Goal: Task Accomplishment & Management: Use online tool/utility

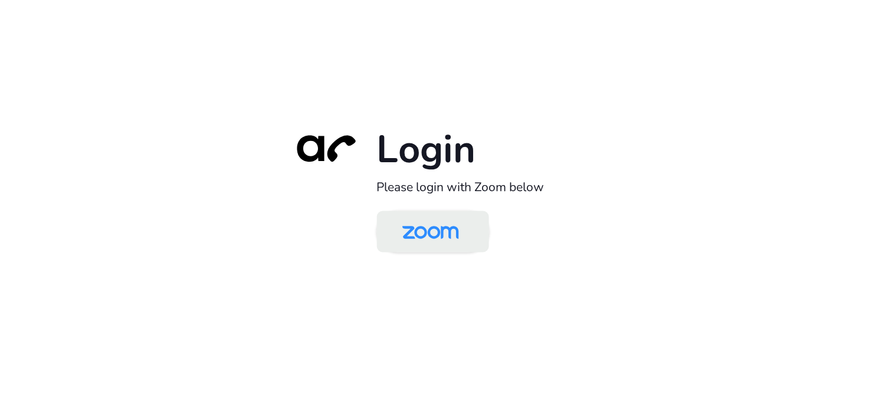
click at [462, 231] on img at bounding box center [430, 233] width 81 height 38
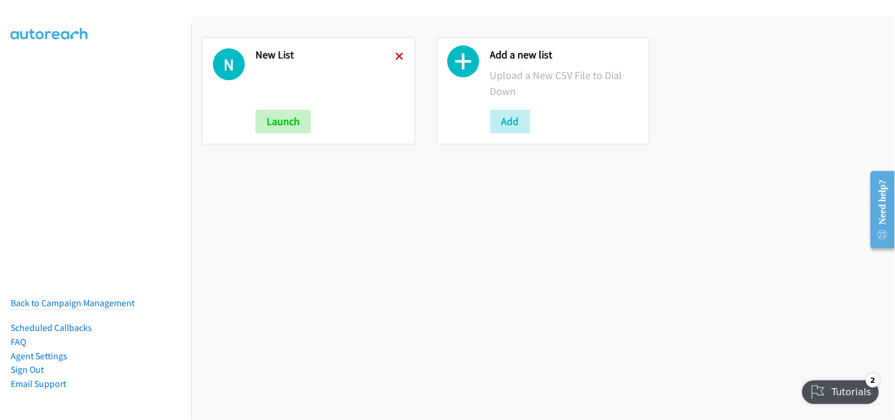
click at [396, 57] on icon at bounding box center [400, 57] width 8 height 8
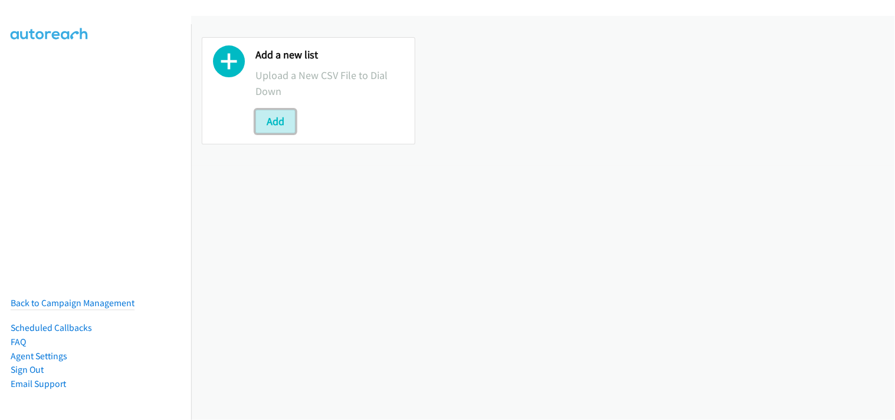
click at [272, 124] on button "Add" at bounding box center [276, 122] width 40 height 24
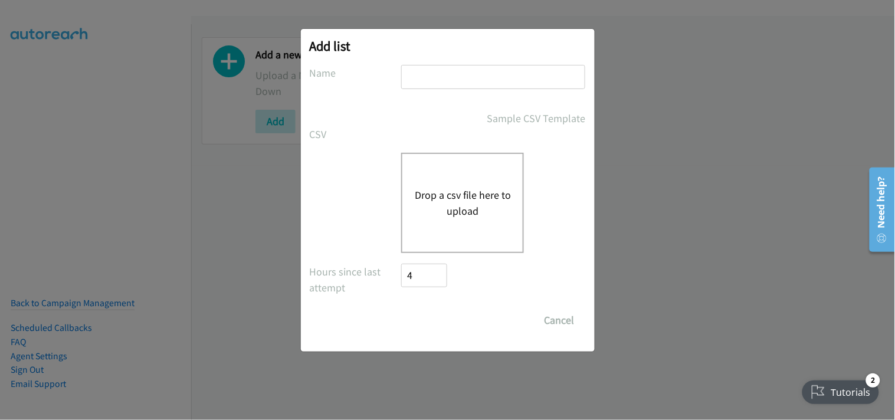
click at [469, 207] on button "Drop a csv file here to upload" at bounding box center [462, 203] width 97 height 32
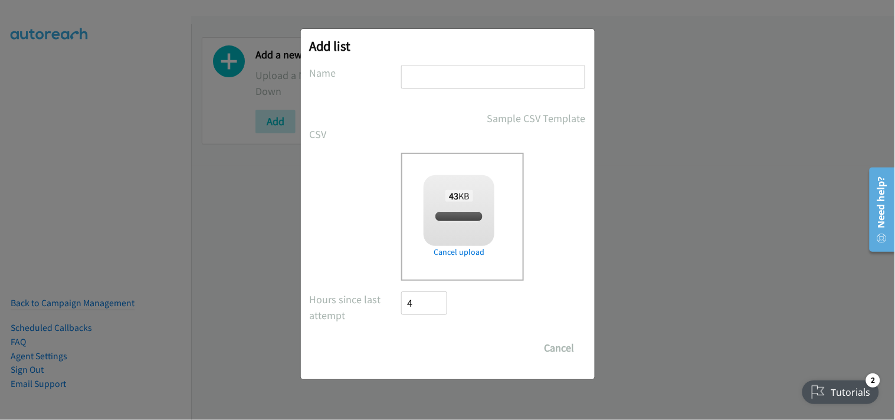
click at [464, 73] on input "text" at bounding box center [493, 77] width 184 height 24
checkbox input "true"
type input "New List"
click at [451, 339] on input "Save List" at bounding box center [433, 348] width 62 height 24
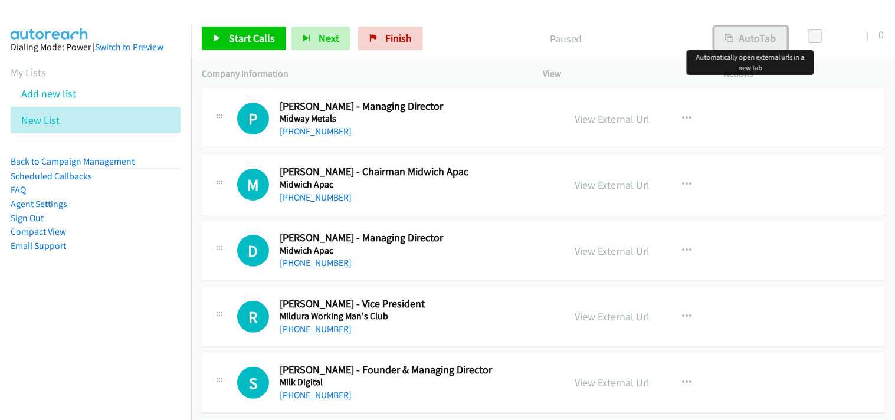
click at [746, 32] on button "AutoTab" at bounding box center [751, 39] width 73 height 24
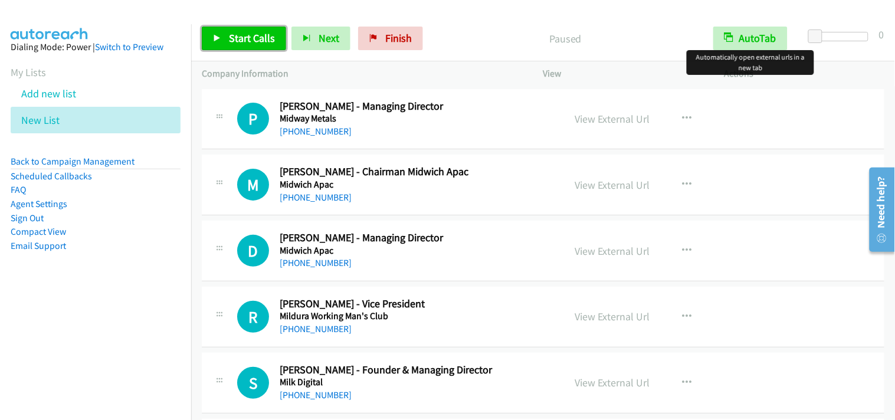
click at [250, 38] on span "Start Calls" at bounding box center [252, 38] width 46 height 14
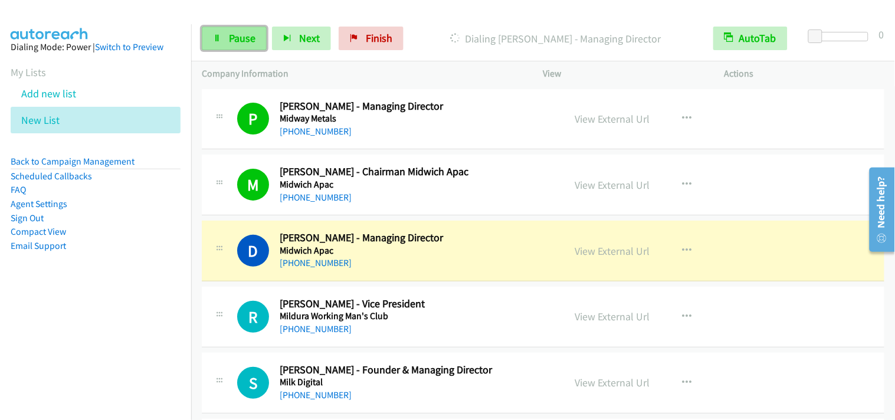
click at [229, 37] on span "Pause" at bounding box center [242, 38] width 27 height 14
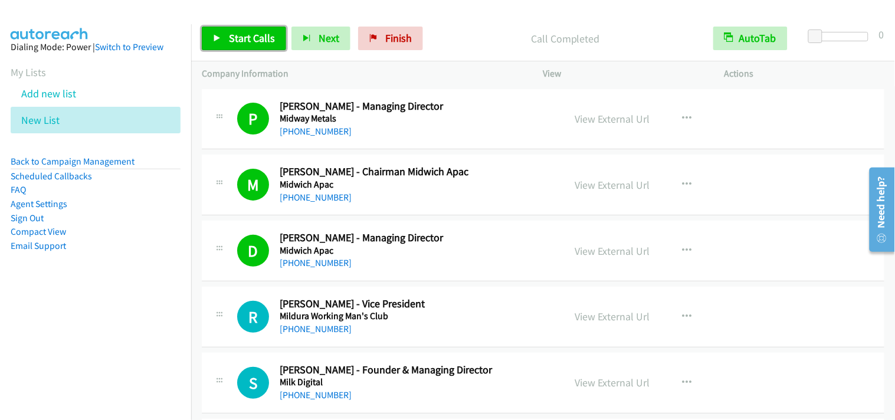
click at [264, 34] on span "Start Calls" at bounding box center [252, 38] width 46 height 14
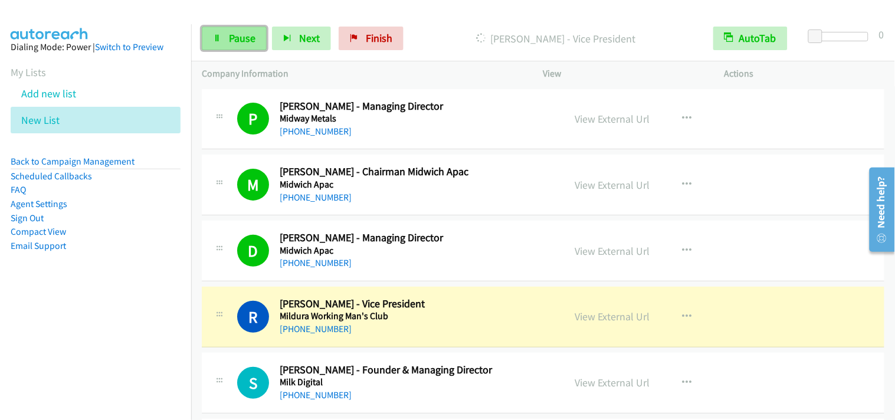
click at [235, 39] on span "Pause" at bounding box center [242, 38] width 27 height 14
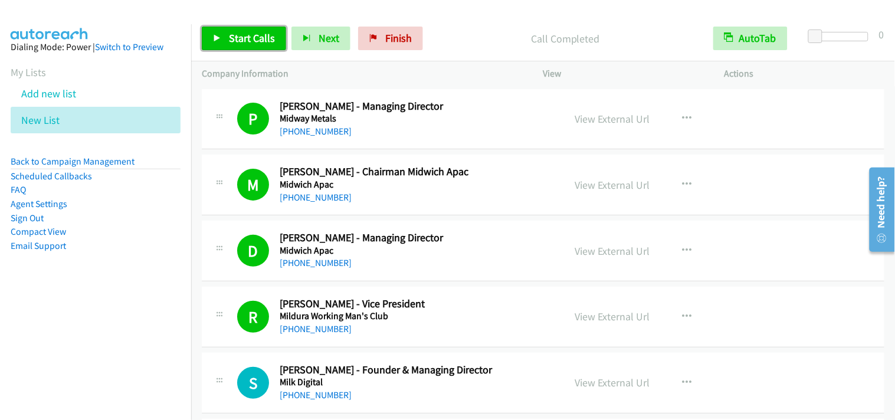
click at [257, 34] on span "Start Calls" at bounding box center [252, 38] width 46 height 14
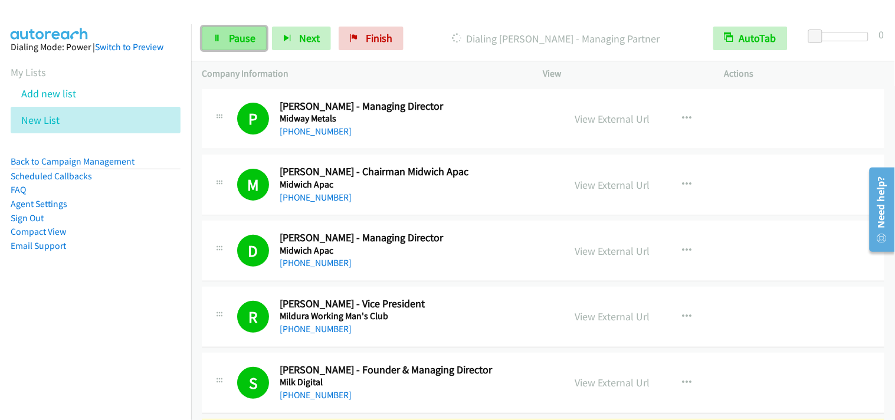
click at [237, 33] on span "Pause" at bounding box center [242, 38] width 27 height 14
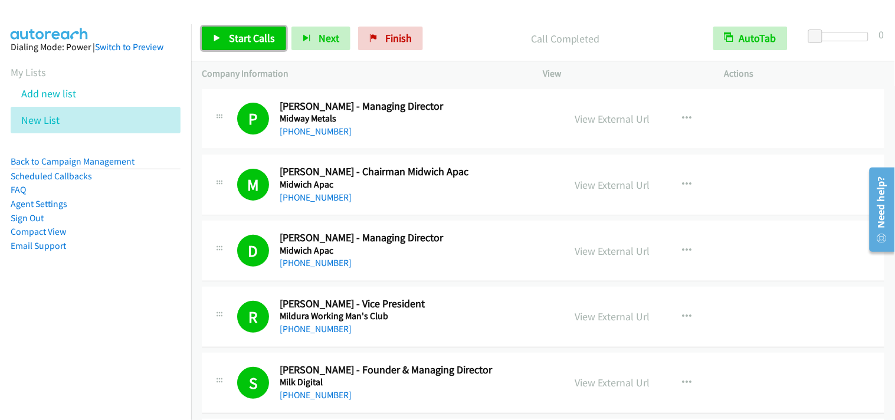
click at [250, 40] on span "Start Calls" at bounding box center [252, 38] width 46 height 14
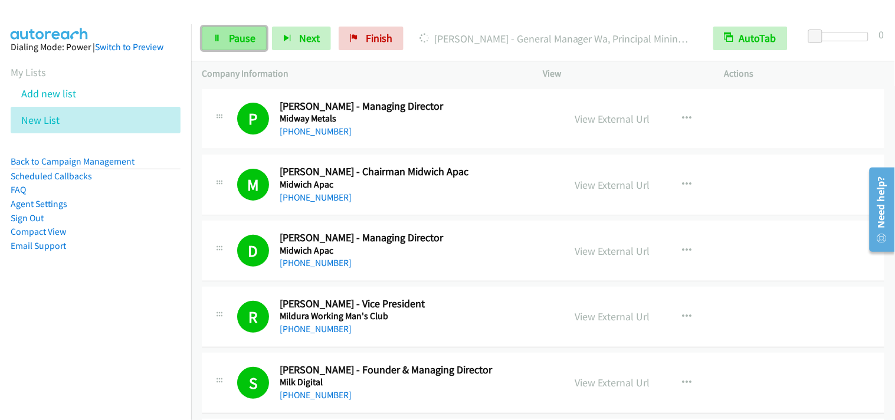
click at [245, 34] on span "Pause" at bounding box center [242, 38] width 27 height 14
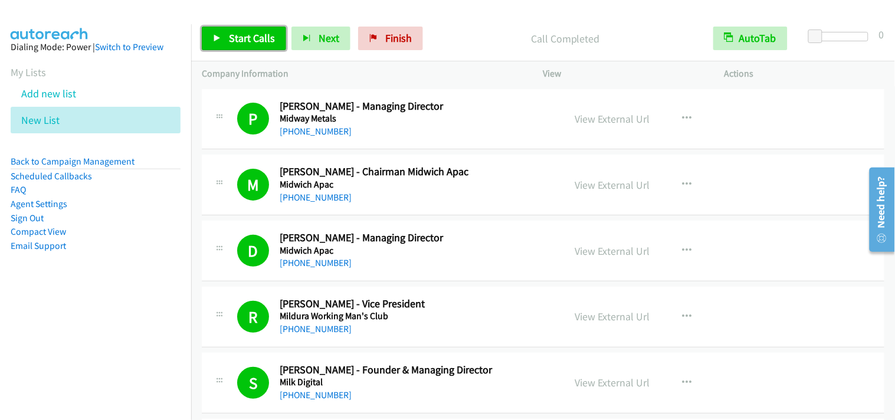
click at [243, 48] on link "Start Calls" at bounding box center [244, 39] width 84 height 24
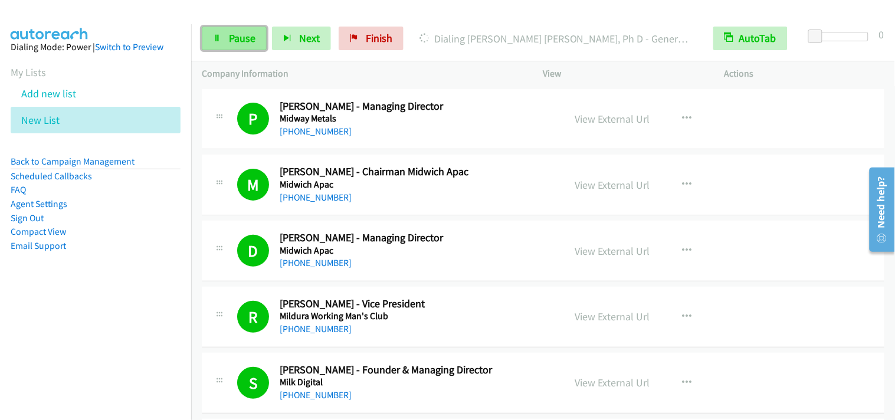
click at [238, 47] on link "Pause" at bounding box center [234, 39] width 65 height 24
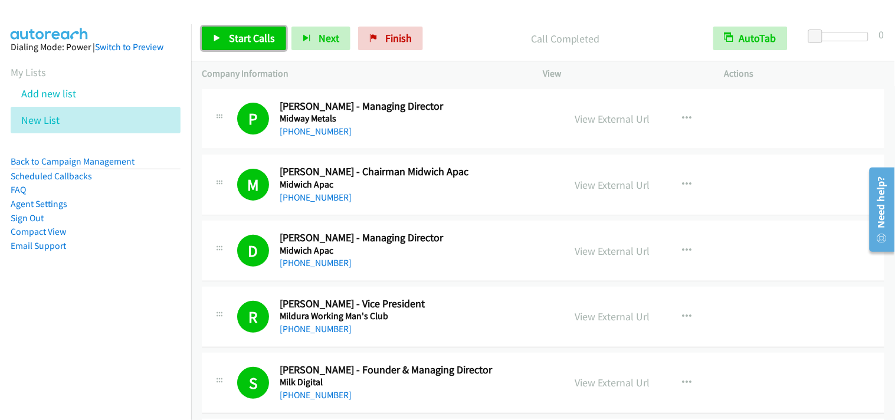
click at [237, 34] on span "Start Calls" at bounding box center [252, 38] width 46 height 14
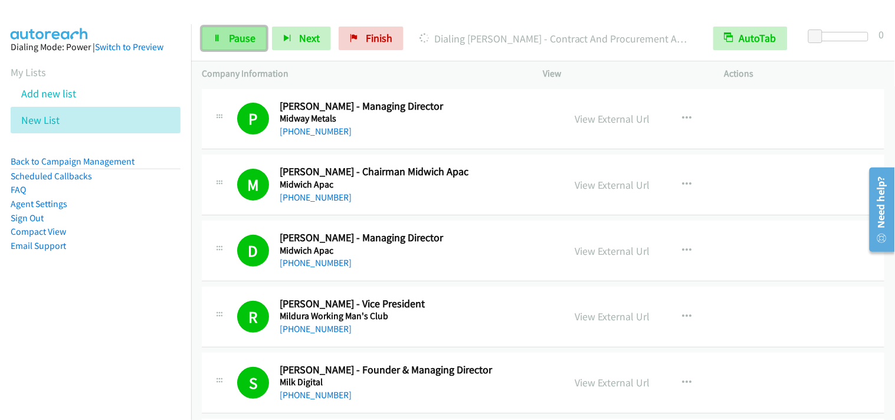
click at [214, 42] on link "Pause" at bounding box center [234, 39] width 65 height 24
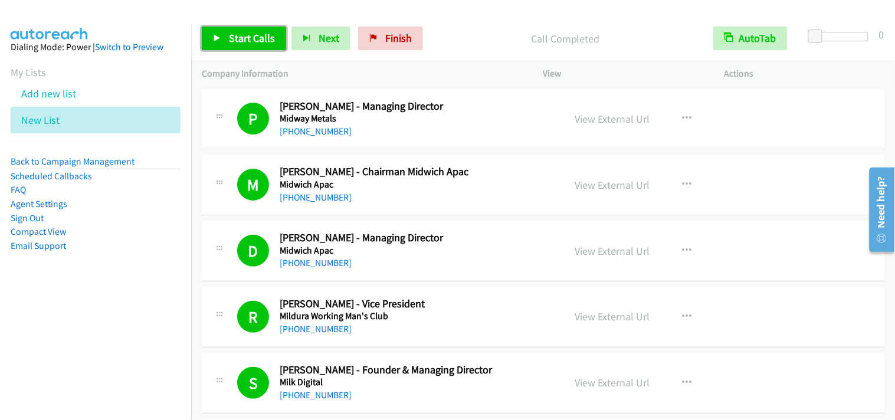
click at [271, 38] on span "Start Calls" at bounding box center [252, 38] width 46 height 14
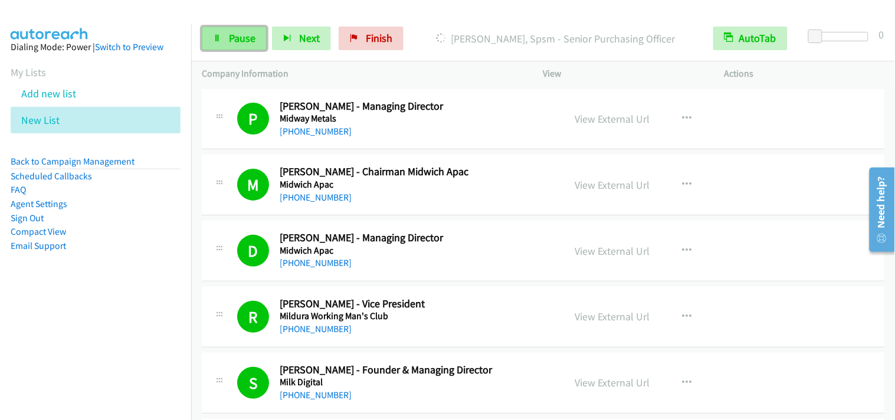
click at [251, 50] on link "Pause" at bounding box center [234, 39] width 65 height 24
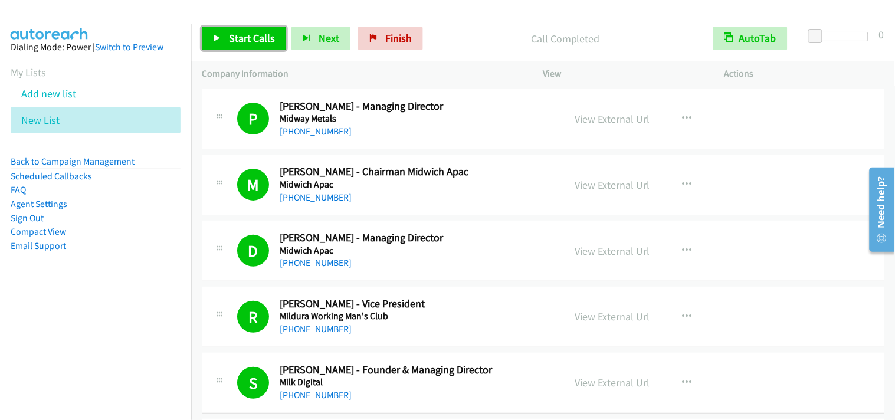
click at [261, 27] on link "Start Calls" at bounding box center [244, 39] width 84 height 24
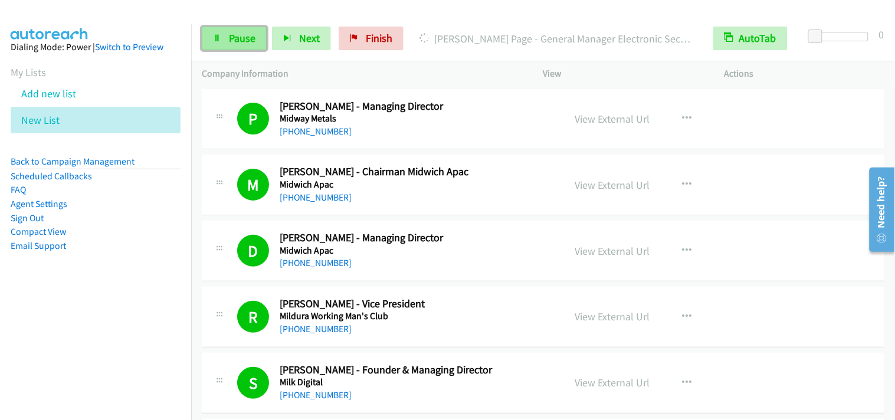
click at [227, 39] on link "Pause" at bounding box center [234, 39] width 65 height 24
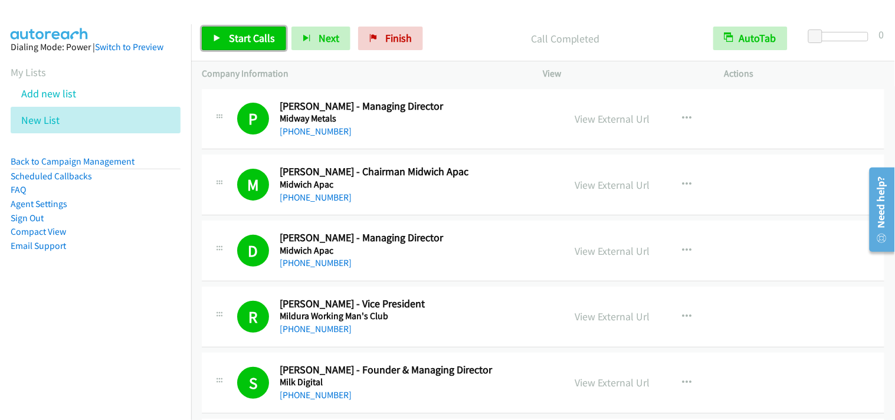
click at [256, 34] on span "Start Calls" at bounding box center [252, 38] width 46 height 14
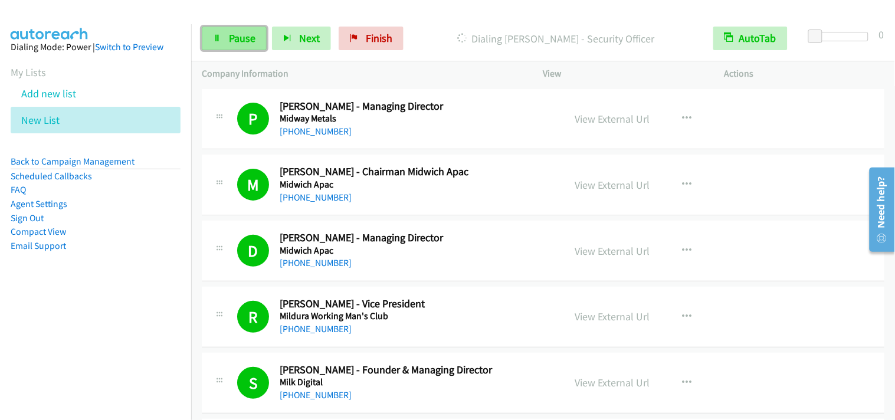
click at [239, 40] on span "Pause" at bounding box center [242, 38] width 27 height 14
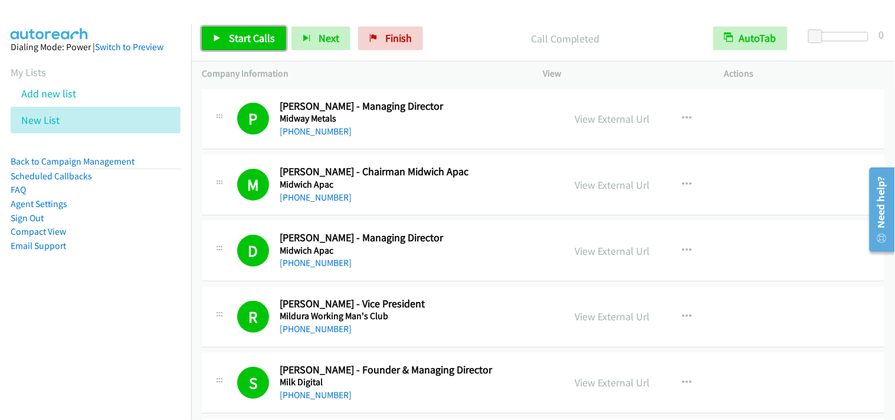
click at [260, 35] on span "Start Calls" at bounding box center [252, 38] width 46 height 14
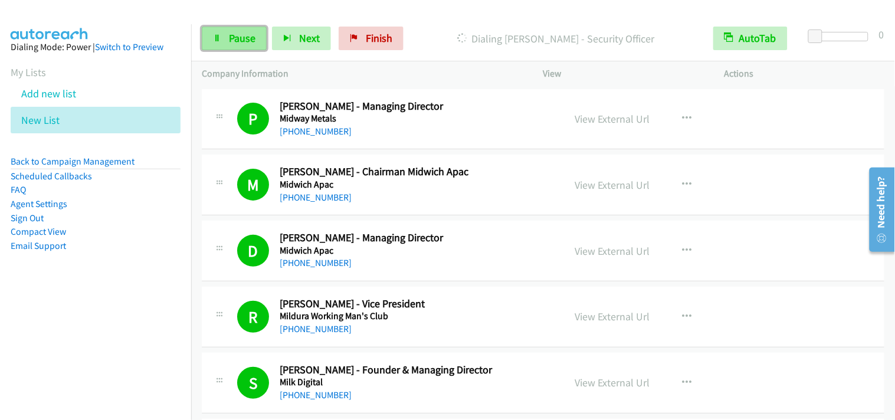
click at [227, 40] on link "Pause" at bounding box center [234, 39] width 65 height 24
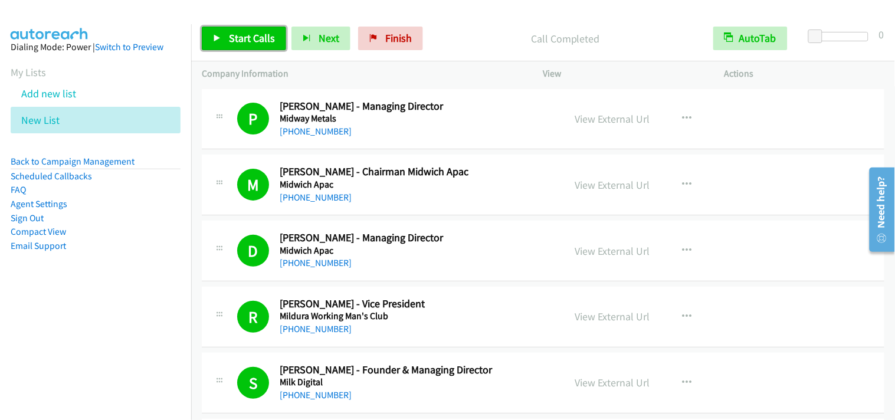
click at [245, 42] on span "Start Calls" at bounding box center [252, 38] width 46 height 14
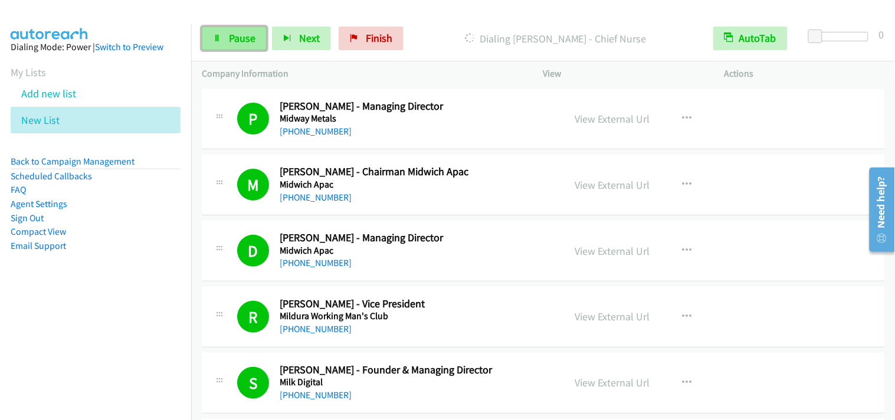
click at [229, 40] on span "Pause" at bounding box center [242, 38] width 27 height 14
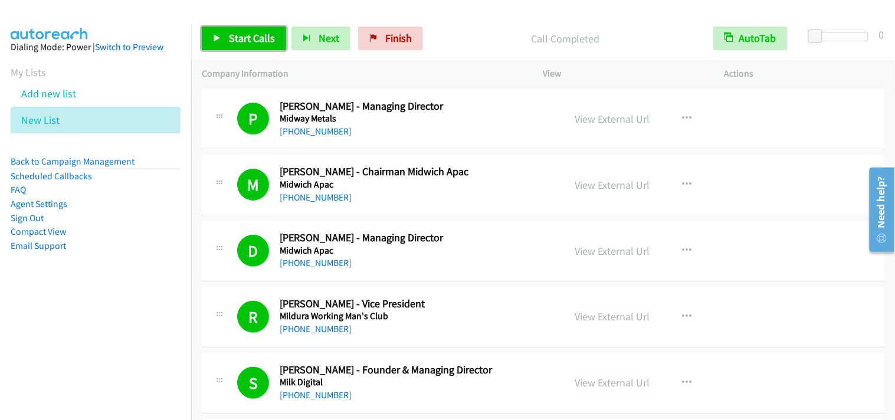
drag, startPoint x: 261, startPoint y: 41, endPoint x: 430, endPoint y: 286, distance: 297.1
click at [262, 41] on span "Start Calls" at bounding box center [252, 38] width 46 height 14
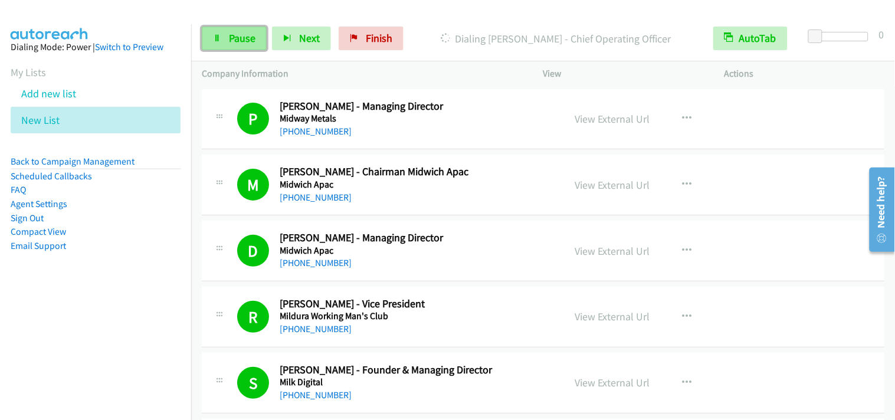
click at [229, 32] on span "Pause" at bounding box center [242, 38] width 27 height 14
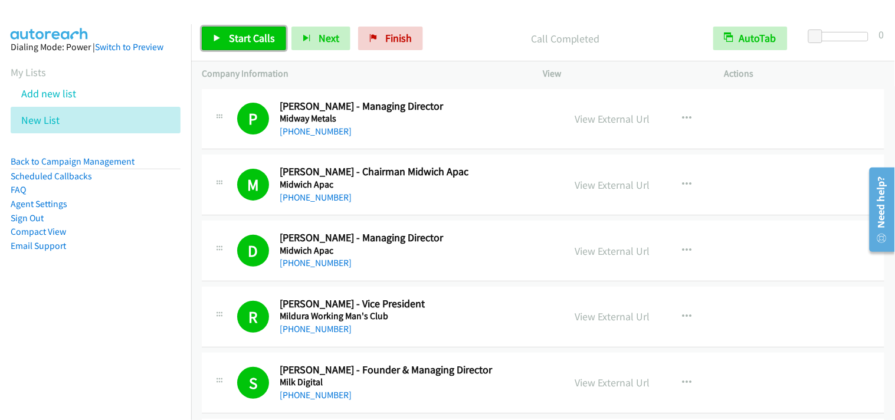
click at [254, 27] on link "Start Calls" at bounding box center [244, 39] width 84 height 24
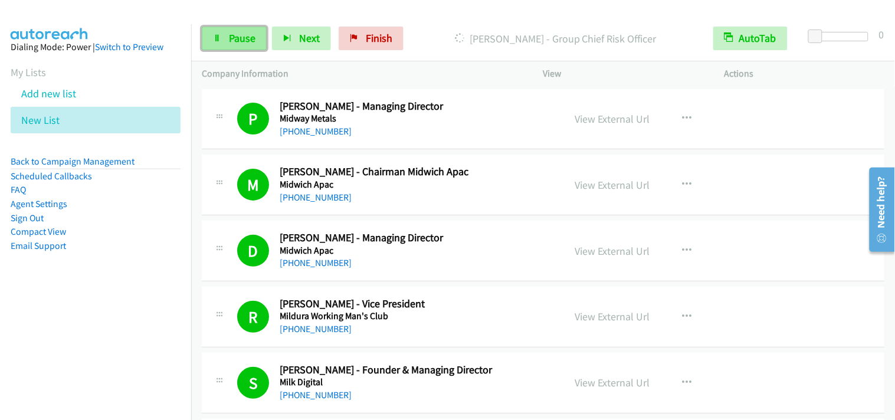
click at [237, 43] on span "Pause" at bounding box center [242, 38] width 27 height 14
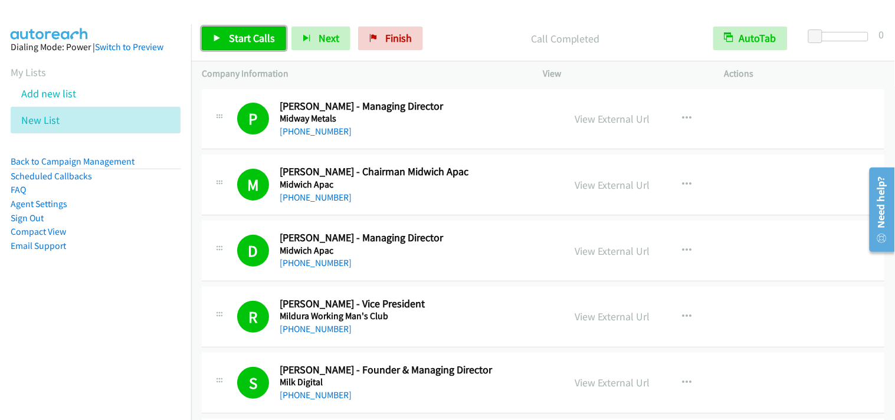
click at [240, 34] on span "Start Calls" at bounding box center [252, 38] width 46 height 14
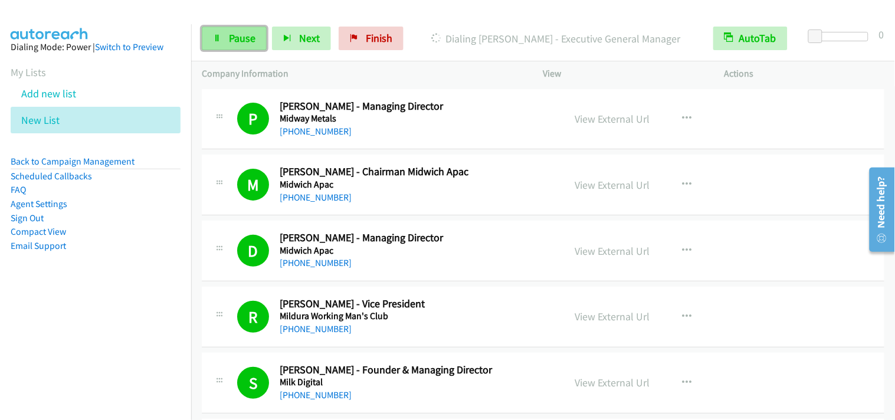
click at [256, 44] on link "Pause" at bounding box center [234, 39] width 65 height 24
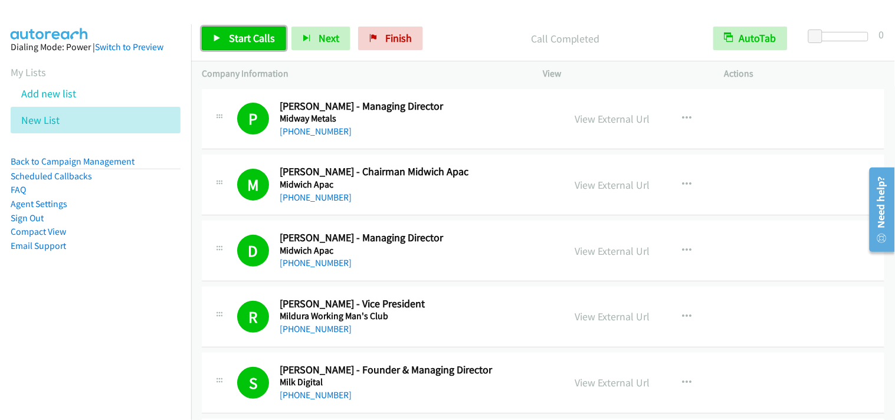
click at [272, 36] on span "Start Calls" at bounding box center [252, 38] width 46 height 14
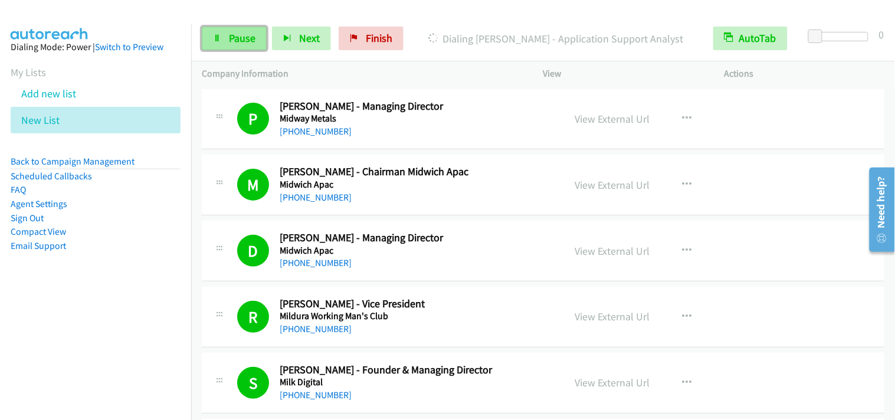
click at [249, 40] on span "Pause" at bounding box center [242, 38] width 27 height 14
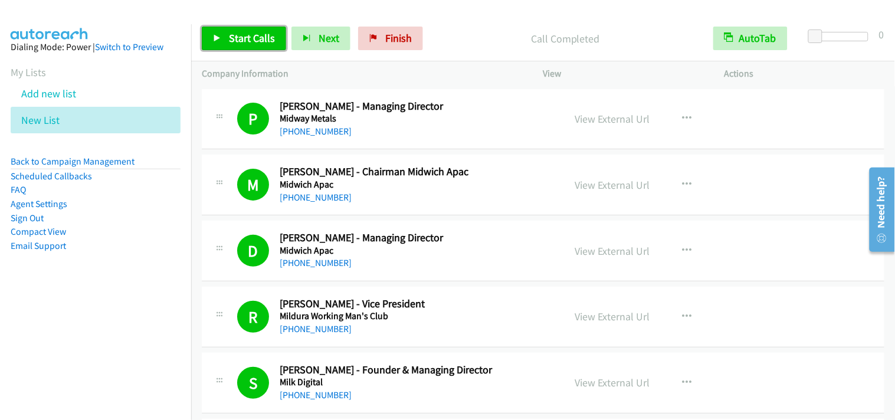
click at [255, 30] on link "Start Calls" at bounding box center [244, 39] width 84 height 24
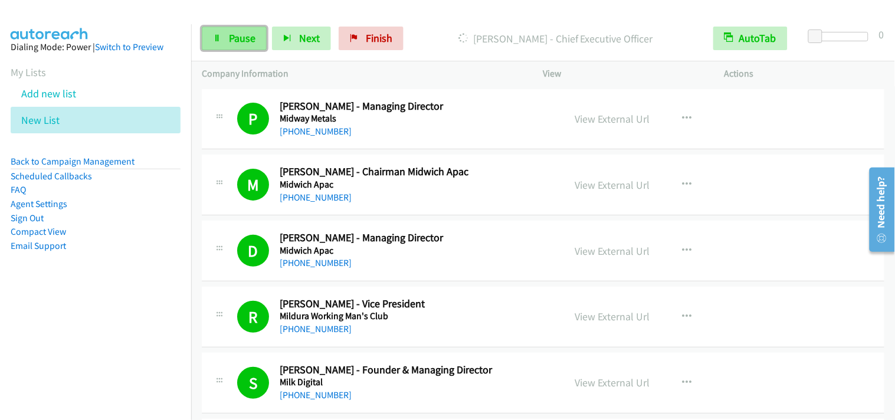
click at [224, 31] on link "Pause" at bounding box center [234, 39] width 65 height 24
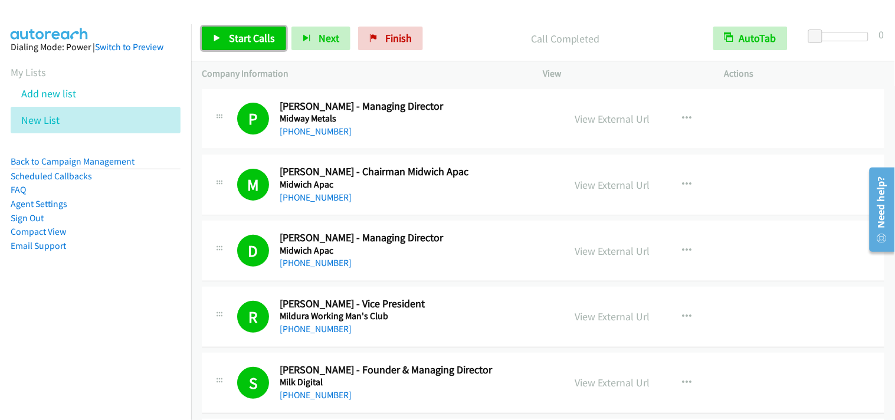
click at [242, 35] on span "Start Calls" at bounding box center [252, 38] width 46 height 14
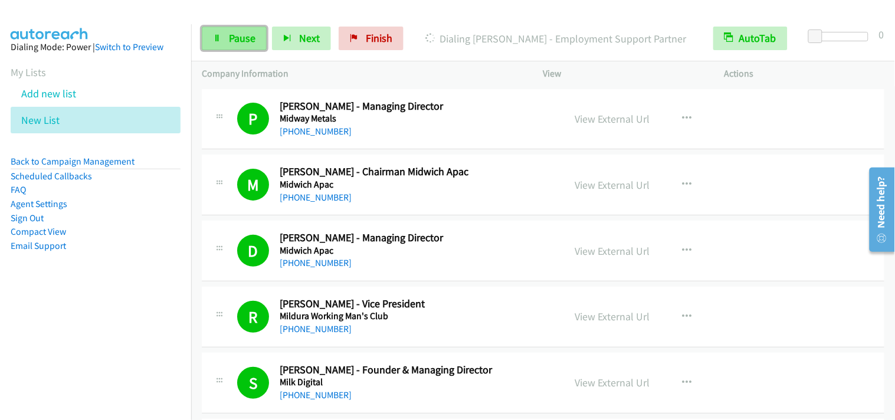
click at [252, 43] on span "Pause" at bounding box center [242, 38] width 27 height 14
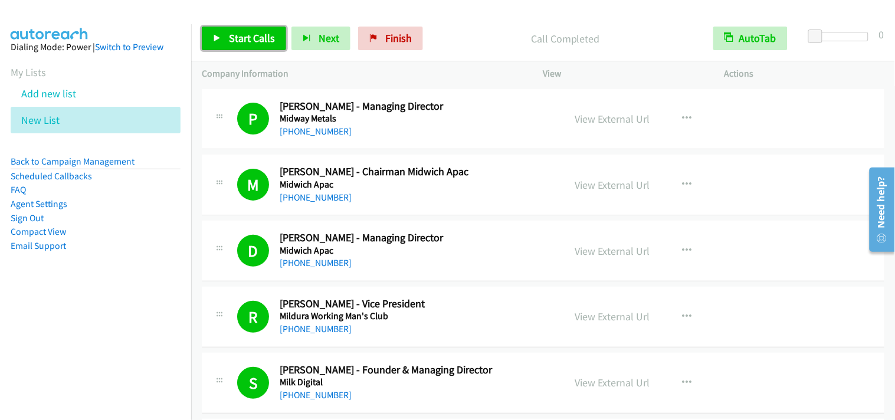
drag, startPoint x: 243, startPoint y: 40, endPoint x: 277, endPoint y: 33, distance: 34.8
click at [243, 38] on span "Start Calls" at bounding box center [252, 38] width 46 height 14
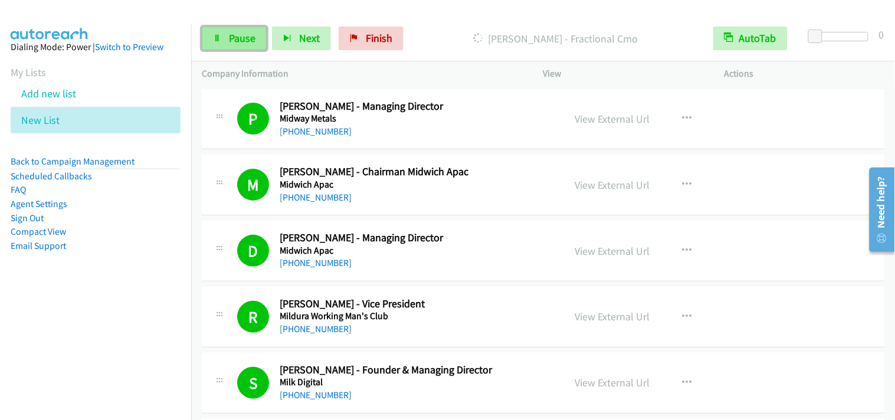
click at [251, 42] on span "Pause" at bounding box center [242, 38] width 27 height 14
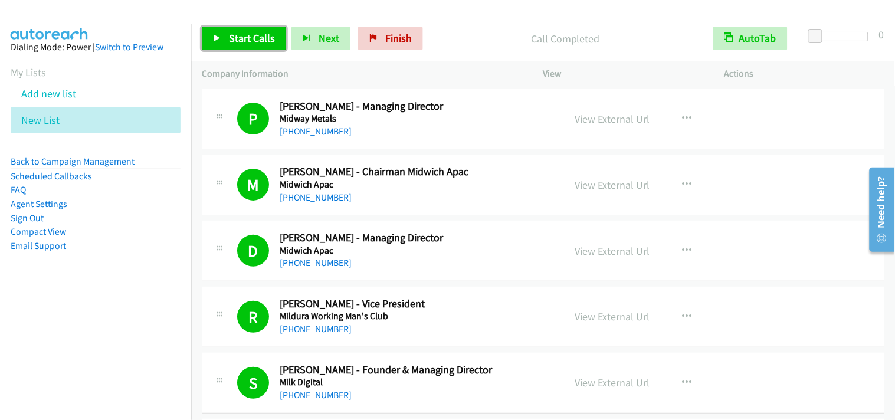
click at [236, 33] on span "Start Calls" at bounding box center [252, 38] width 46 height 14
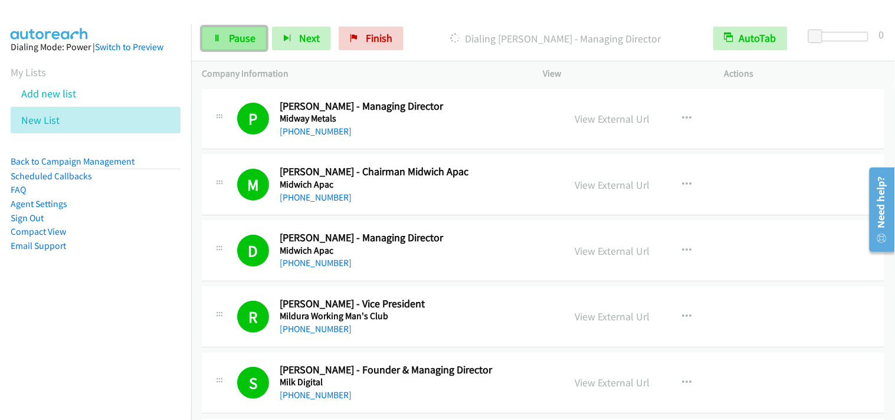
click at [250, 37] on span "Pause" at bounding box center [242, 38] width 27 height 14
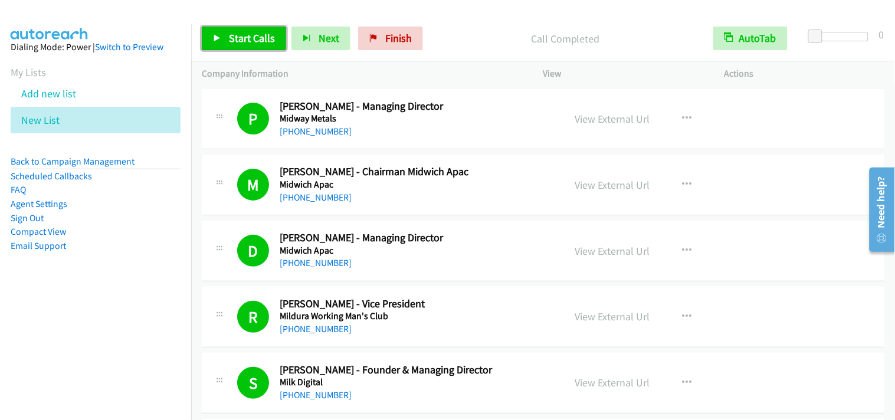
click at [266, 48] on link "Start Calls" at bounding box center [244, 39] width 84 height 24
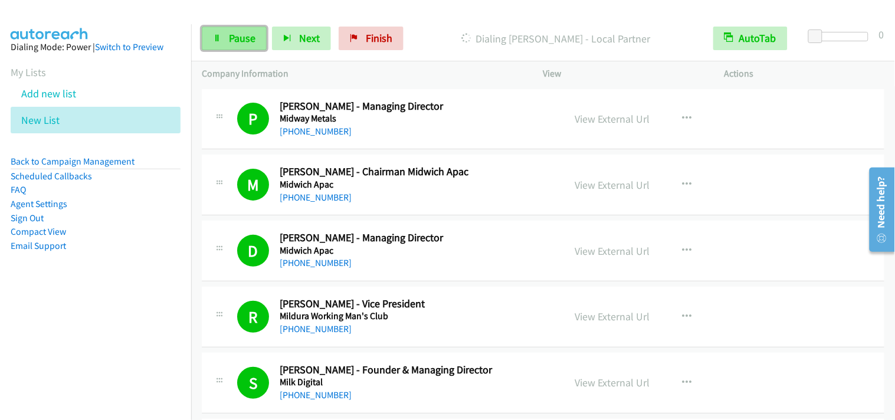
click at [243, 42] on span "Pause" at bounding box center [242, 38] width 27 height 14
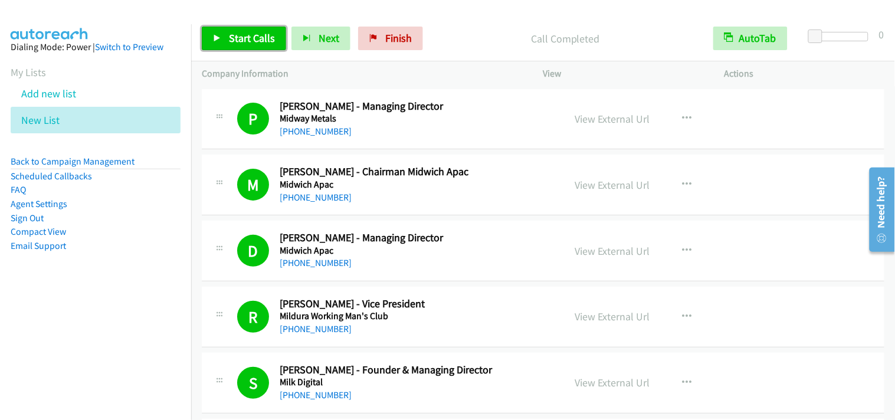
click at [224, 32] on link "Start Calls" at bounding box center [244, 39] width 84 height 24
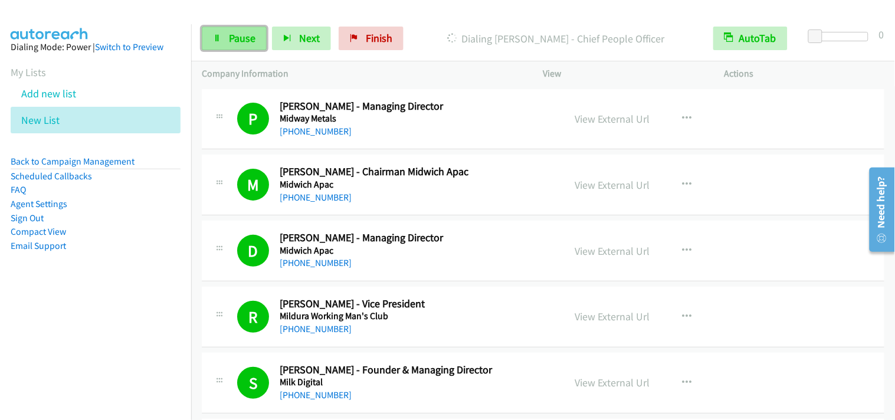
click at [229, 35] on span "Pause" at bounding box center [242, 38] width 27 height 14
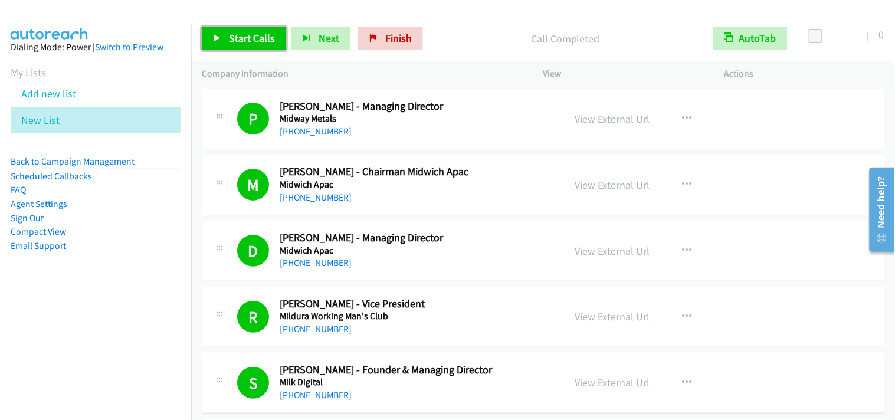
click at [235, 37] on span "Start Calls" at bounding box center [252, 38] width 46 height 14
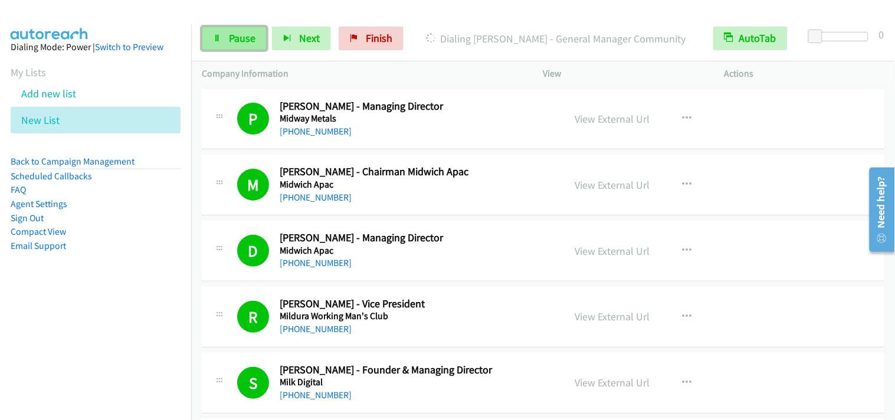
click at [226, 44] on link "Pause" at bounding box center [234, 39] width 65 height 24
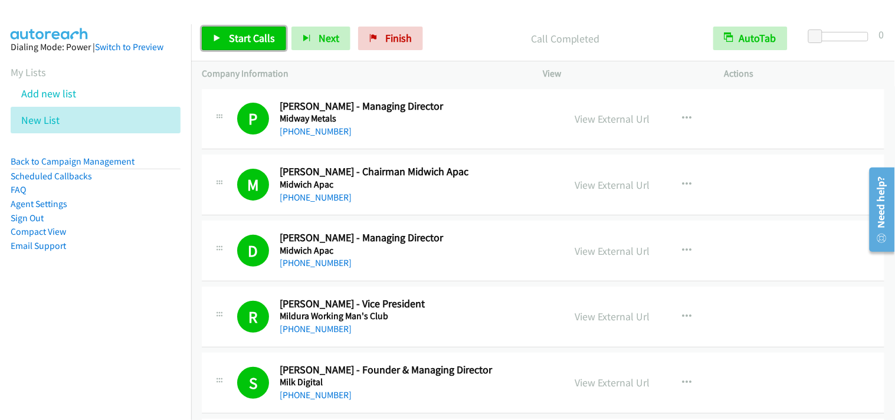
click at [258, 47] on link "Start Calls" at bounding box center [244, 39] width 84 height 24
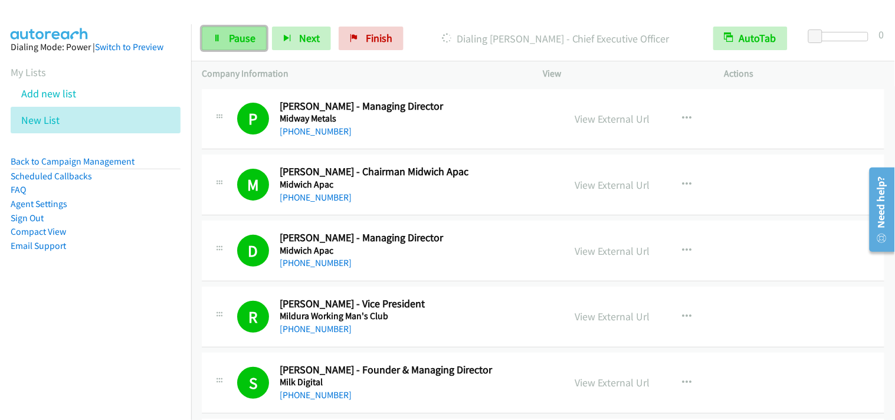
click at [260, 40] on link "Pause" at bounding box center [234, 39] width 65 height 24
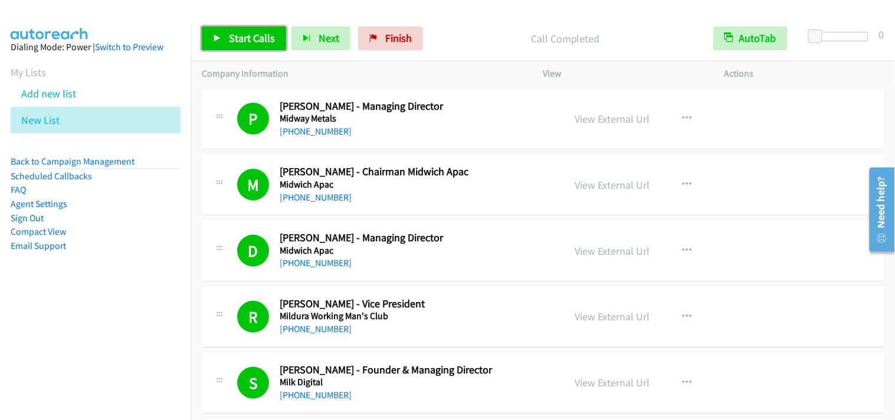
click at [258, 32] on span "Start Calls" at bounding box center [252, 38] width 46 height 14
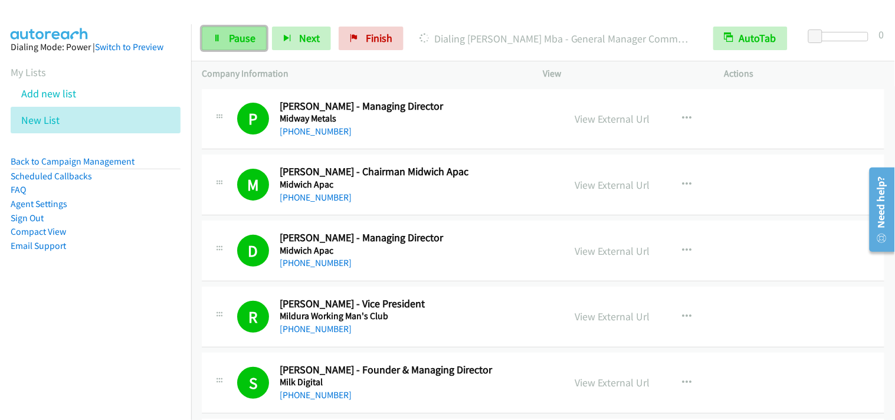
click at [237, 38] on span "Pause" at bounding box center [242, 38] width 27 height 14
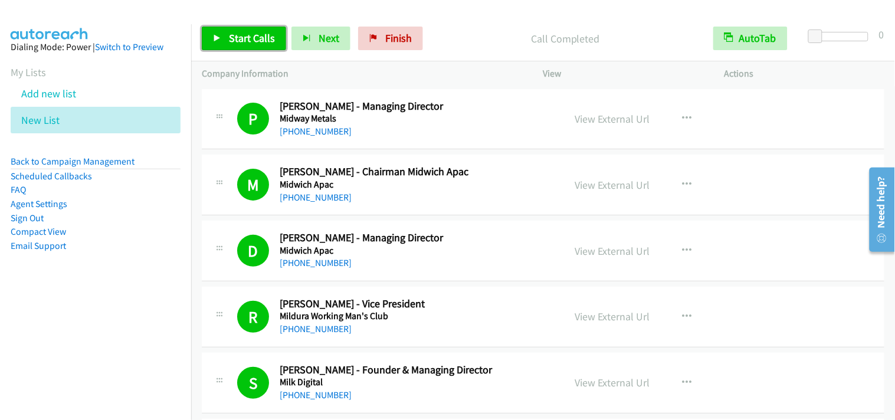
click at [261, 44] on span "Start Calls" at bounding box center [252, 38] width 46 height 14
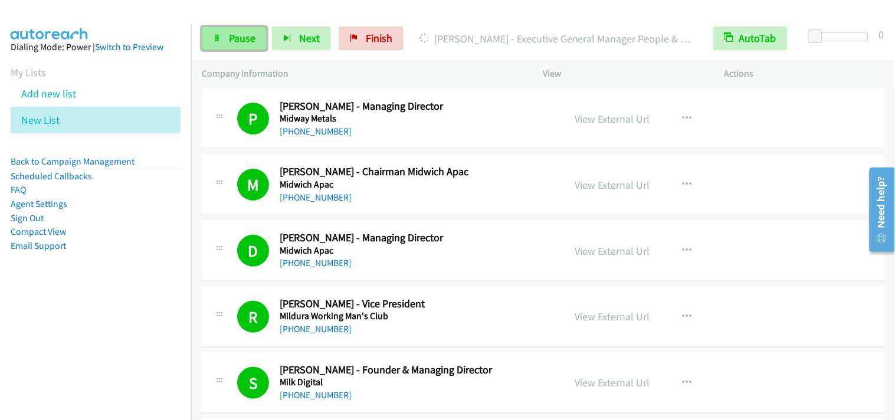
click at [238, 37] on span "Pause" at bounding box center [242, 38] width 27 height 14
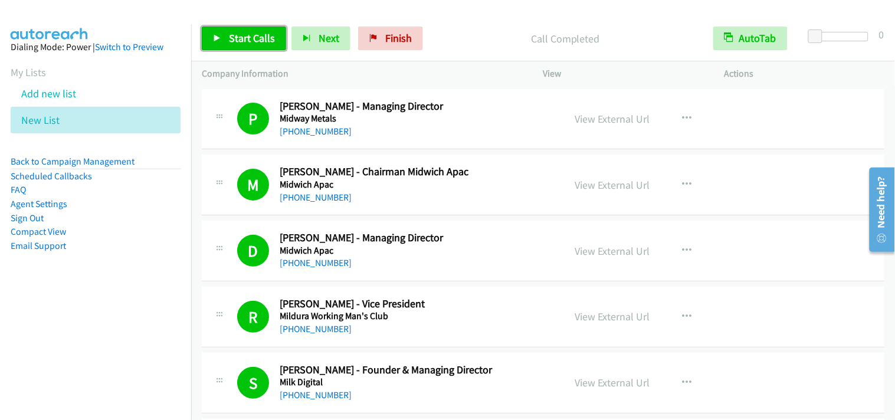
click at [276, 32] on link "Start Calls" at bounding box center [244, 39] width 84 height 24
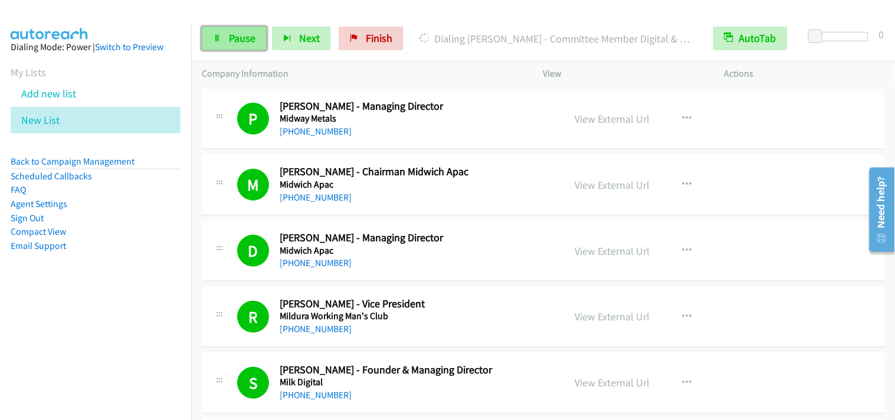
click at [235, 35] on span "Pause" at bounding box center [242, 38] width 27 height 14
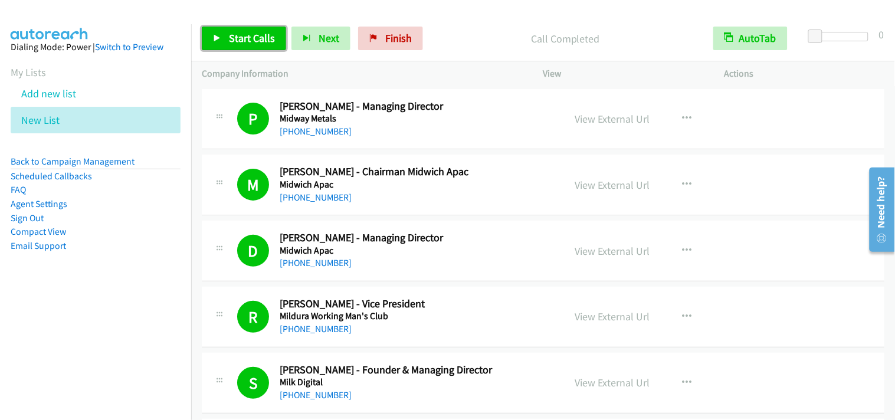
click at [263, 32] on span "Start Calls" at bounding box center [252, 38] width 46 height 14
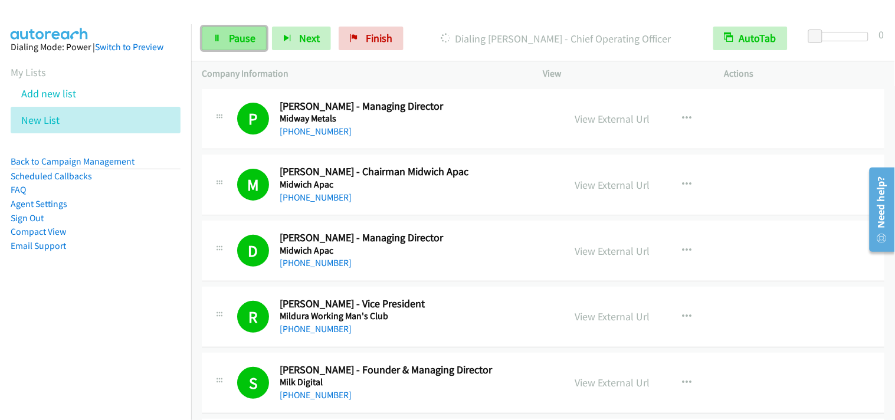
click at [209, 37] on link "Pause" at bounding box center [234, 39] width 65 height 24
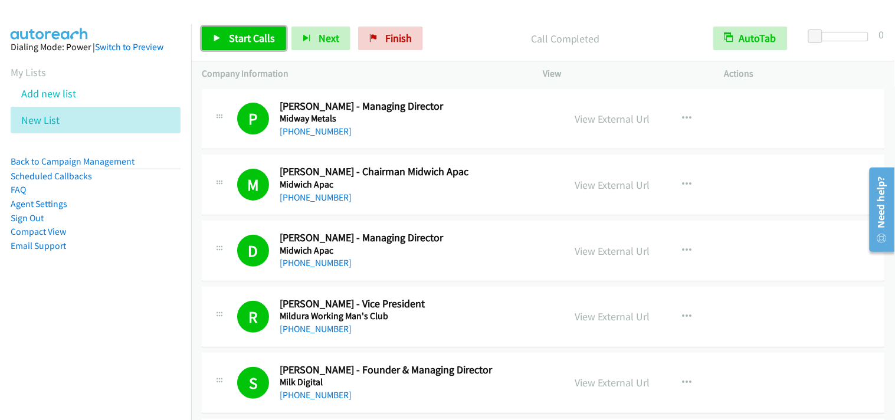
click at [252, 48] on link "Start Calls" at bounding box center [244, 39] width 84 height 24
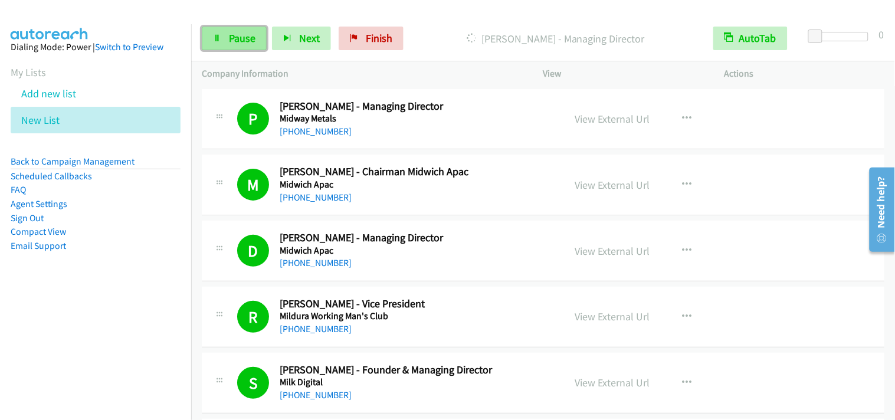
click at [218, 40] on icon at bounding box center [217, 39] width 8 height 8
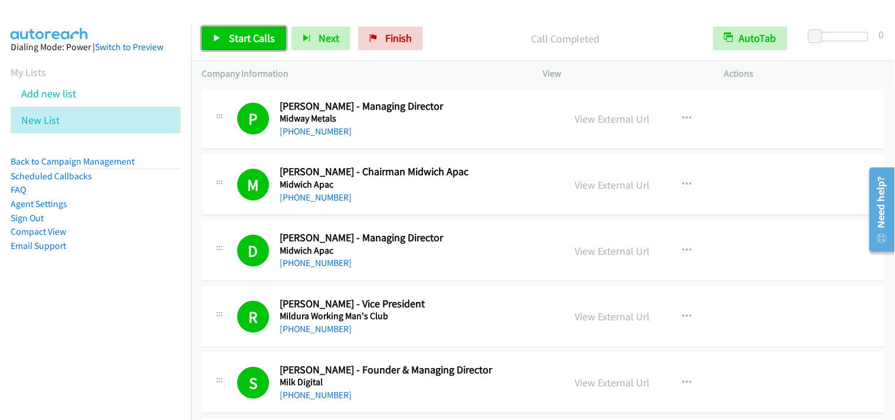
click at [262, 48] on link "Start Calls" at bounding box center [244, 39] width 84 height 24
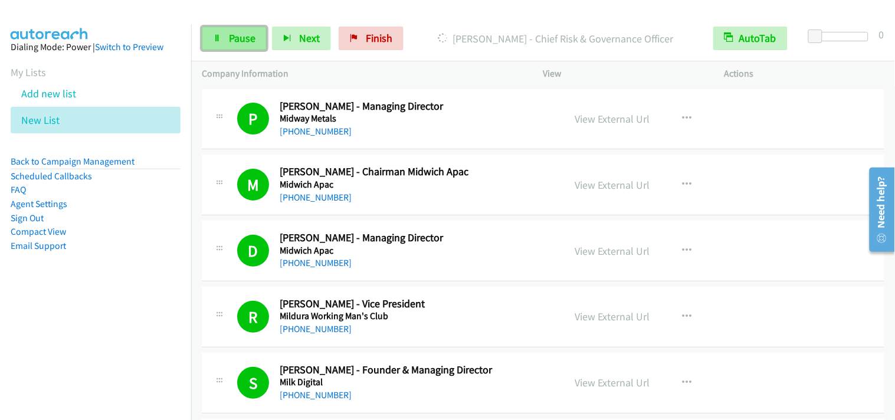
click at [237, 40] on span "Pause" at bounding box center [242, 38] width 27 height 14
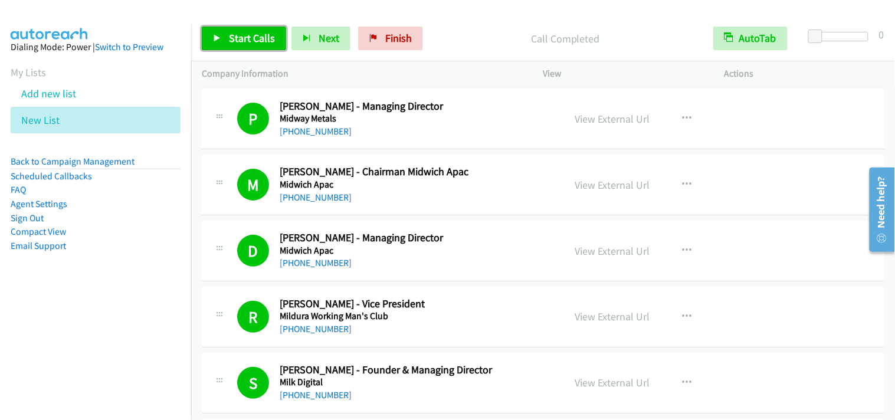
click at [238, 41] on span "Start Calls" at bounding box center [252, 38] width 46 height 14
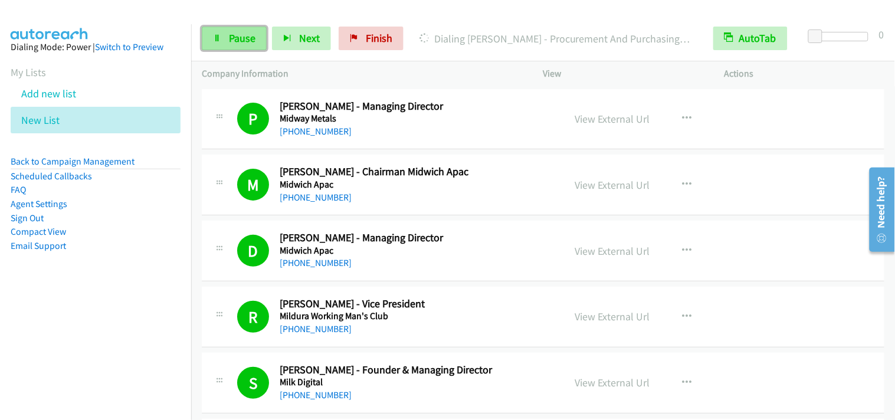
click at [248, 39] on span "Pause" at bounding box center [242, 38] width 27 height 14
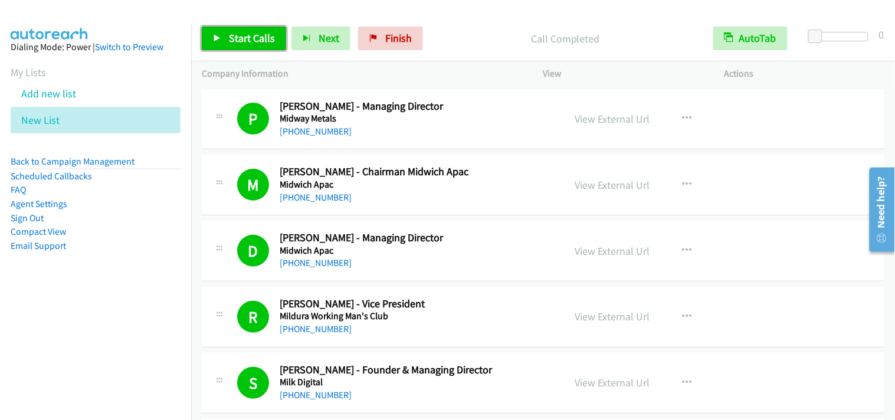
click at [261, 45] on link "Start Calls" at bounding box center [244, 39] width 84 height 24
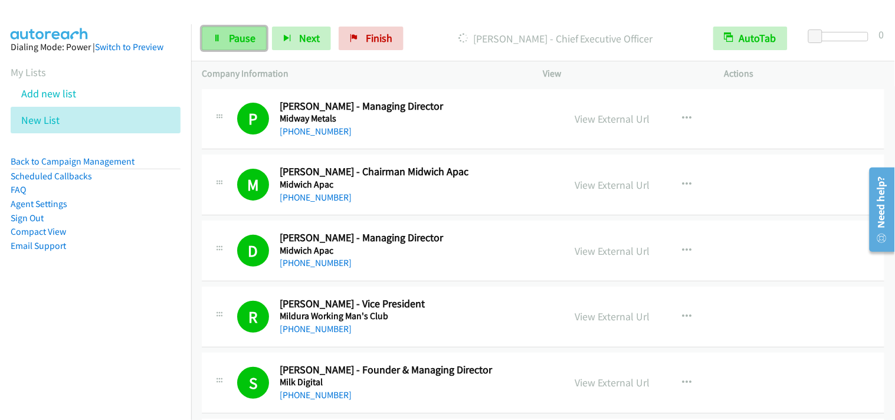
click at [255, 45] on link "Pause" at bounding box center [234, 39] width 65 height 24
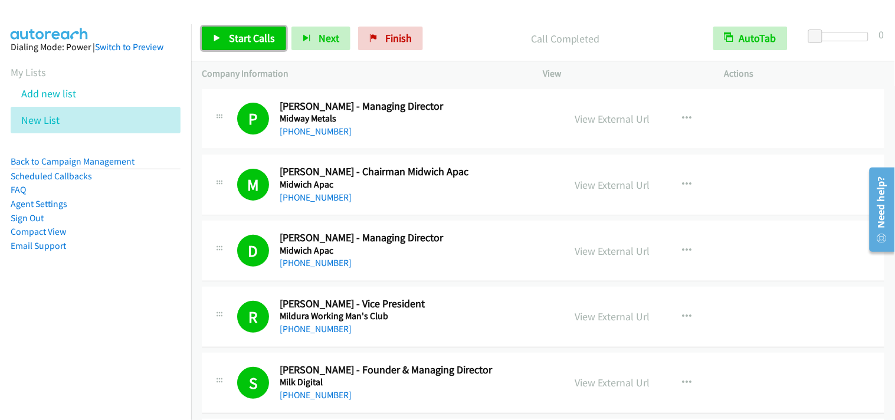
click at [254, 45] on link "Start Calls" at bounding box center [244, 39] width 84 height 24
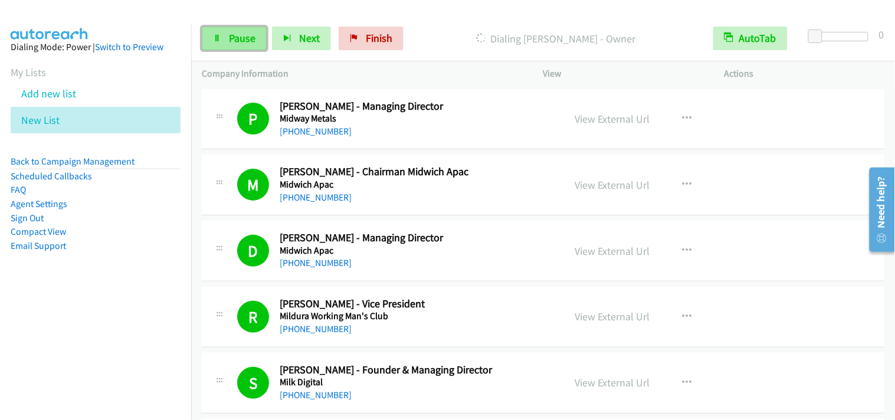
click at [230, 48] on link "Pause" at bounding box center [234, 39] width 65 height 24
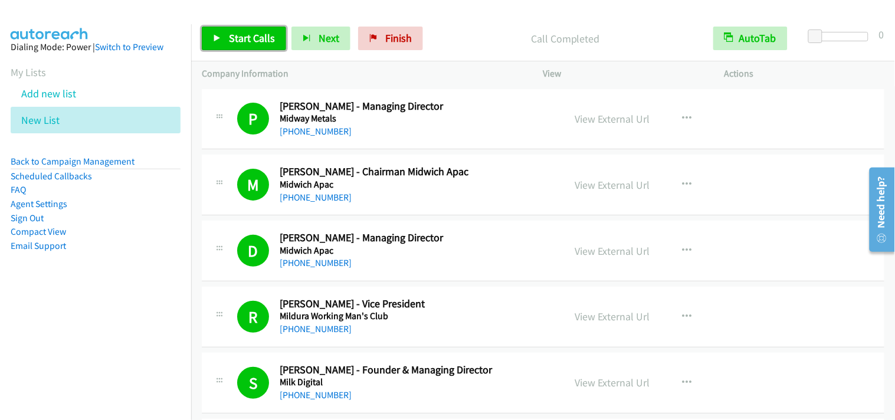
click at [263, 35] on span "Start Calls" at bounding box center [252, 38] width 46 height 14
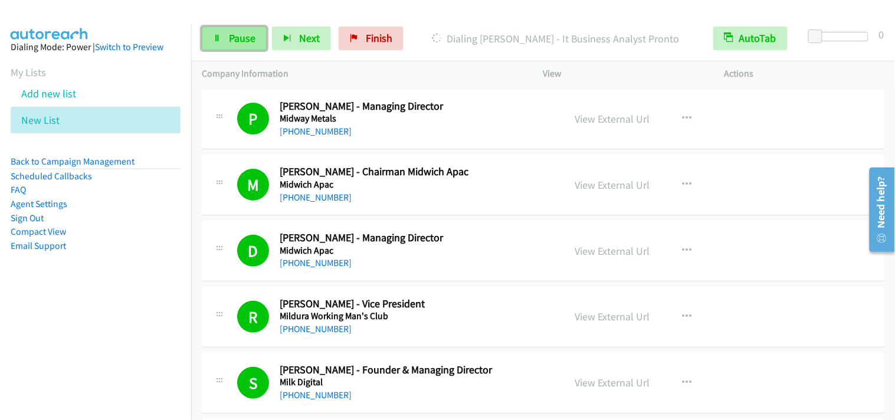
click at [251, 37] on span "Pause" at bounding box center [242, 38] width 27 height 14
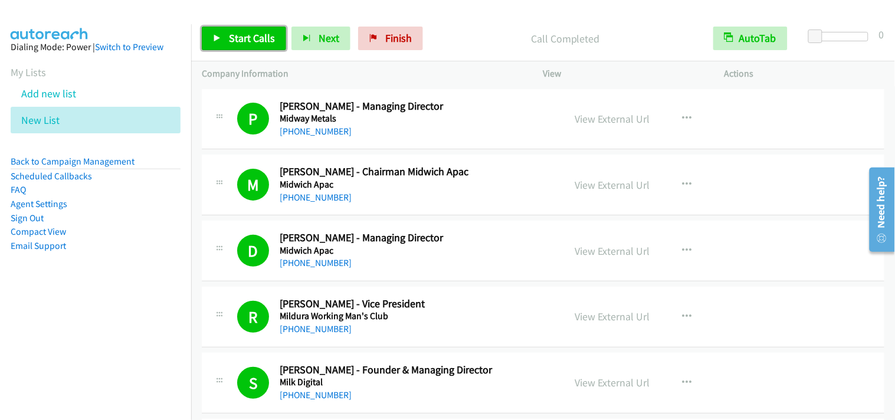
click at [222, 37] on link "Start Calls" at bounding box center [244, 39] width 84 height 24
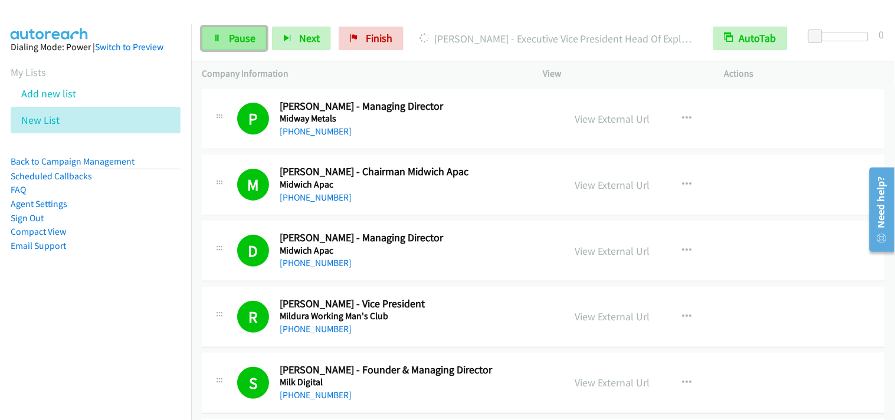
click at [246, 44] on span "Pause" at bounding box center [242, 38] width 27 height 14
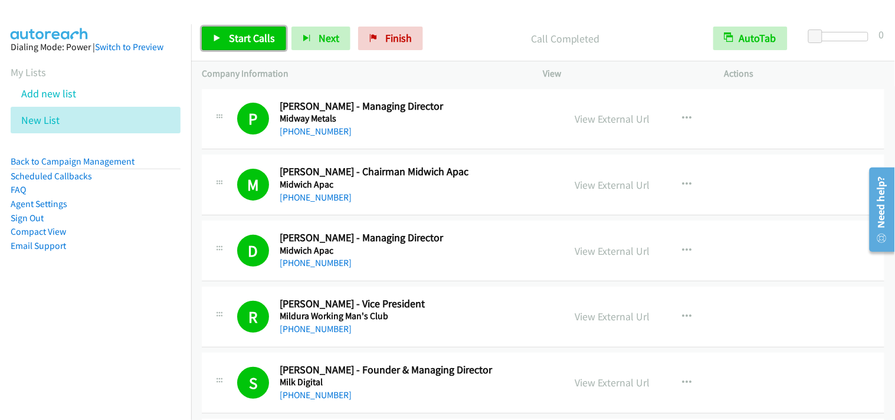
click at [250, 34] on span "Start Calls" at bounding box center [252, 38] width 46 height 14
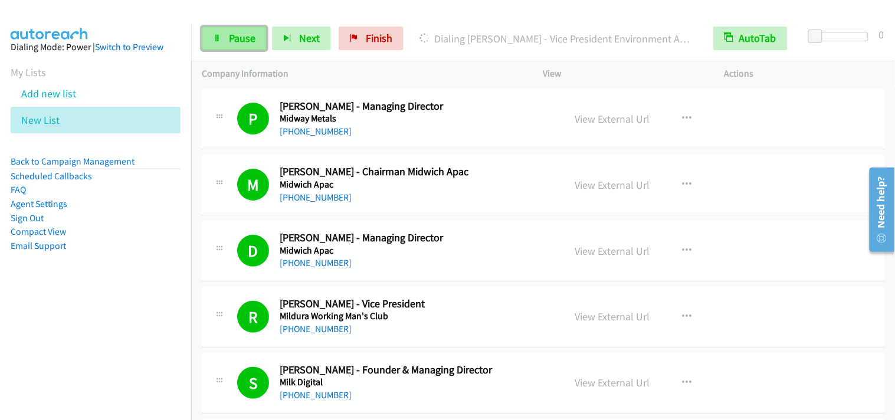
click at [237, 34] on span "Pause" at bounding box center [242, 38] width 27 height 14
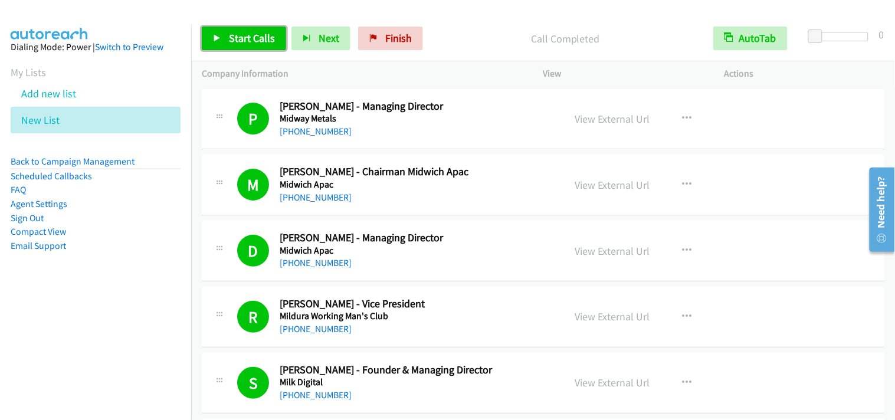
click at [266, 44] on span "Start Calls" at bounding box center [252, 38] width 46 height 14
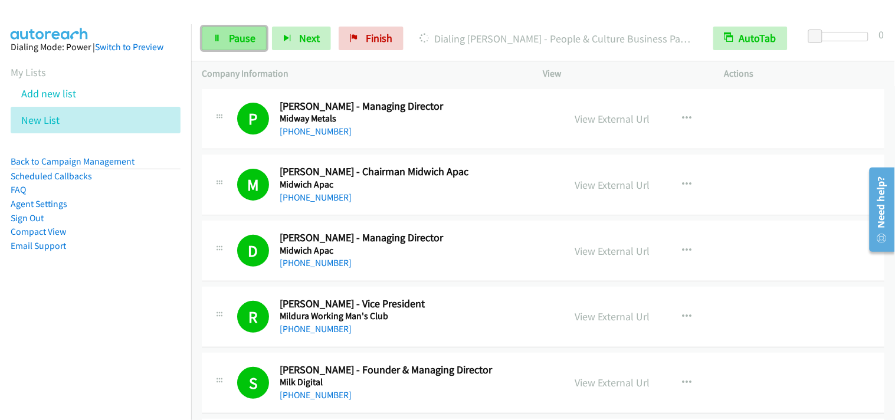
click at [248, 44] on span "Pause" at bounding box center [242, 38] width 27 height 14
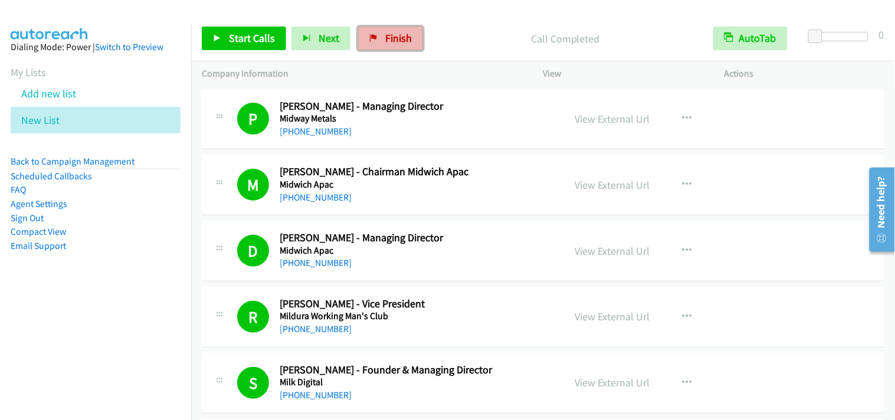
click at [374, 38] on icon at bounding box center [373, 39] width 8 height 8
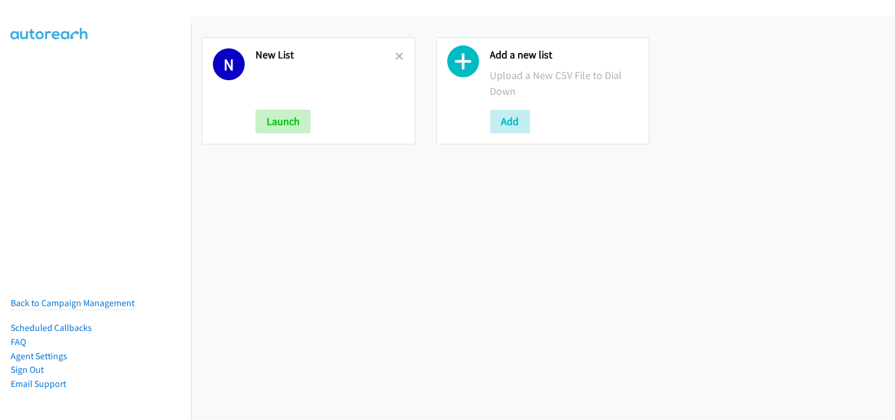
click at [400, 51] on div at bounding box center [400, 90] width 8 height 85
click at [399, 53] on icon at bounding box center [400, 57] width 8 height 8
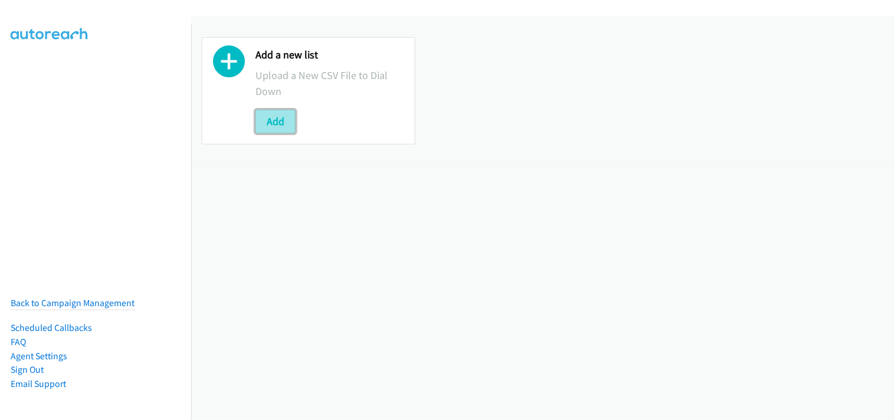
click at [290, 128] on button "Add" at bounding box center [276, 122] width 40 height 24
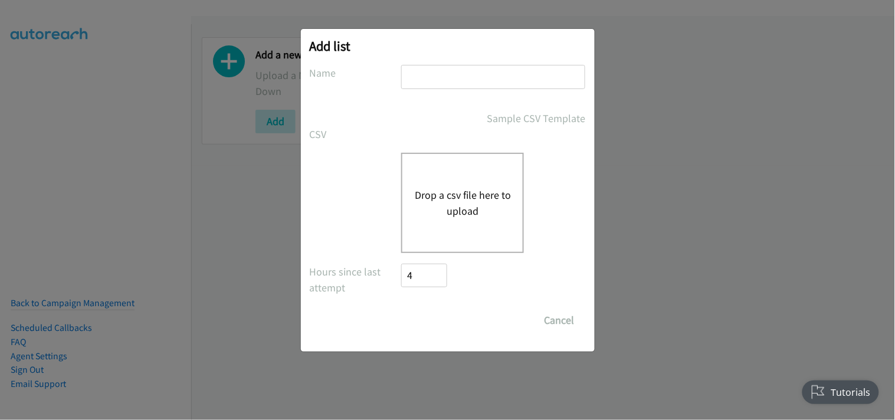
click at [432, 190] on button "Drop a csv file here to upload" at bounding box center [462, 203] width 97 height 32
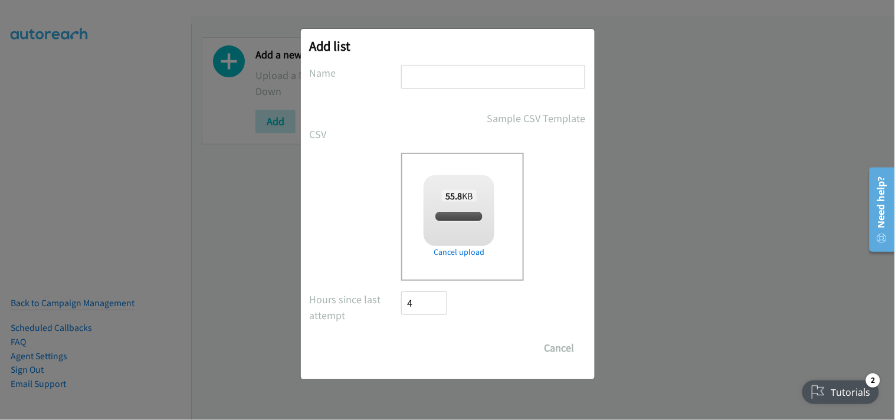
click at [433, 77] on input "text" at bounding box center [493, 77] width 184 height 24
checkbox input "true"
type input "New List"
click at [441, 347] on input "Save List" at bounding box center [433, 348] width 62 height 24
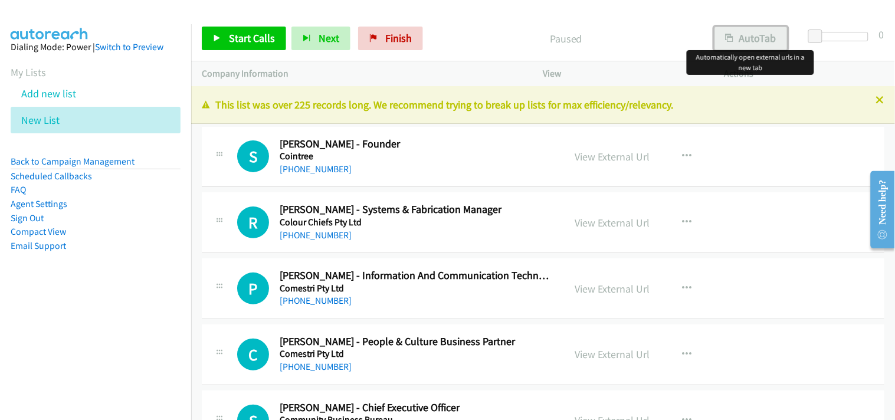
click at [740, 36] on button "AutoTab" at bounding box center [751, 39] width 73 height 24
click at [269, 36] on span "Start Calls" at bounding box center [252, 38] width 46 height 14
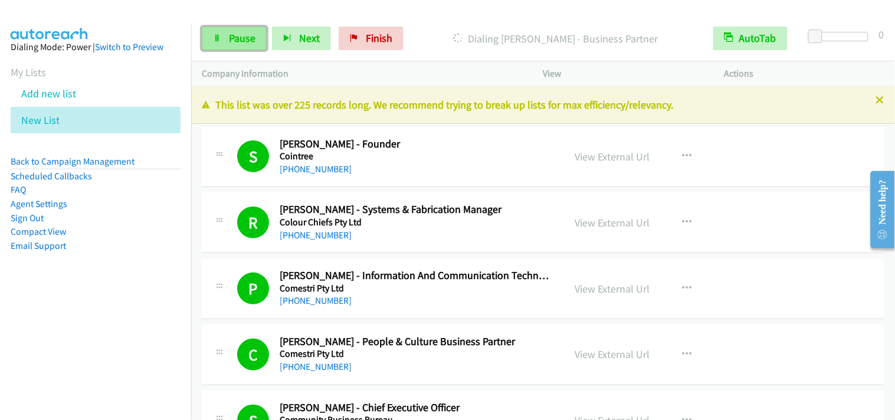
click at [250, 31] on link "Pause" at bounding box center [234, 39] width 65 height 24
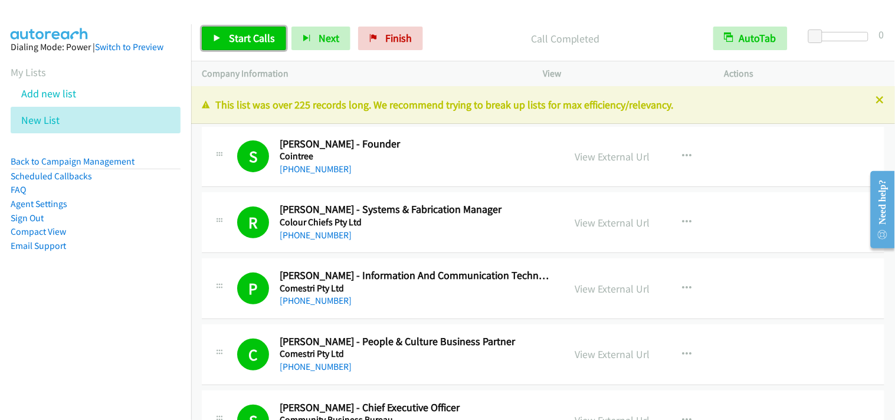
click at [264, 44] on span "Start Calls" at bounding box center [252, 38] width 46 height 14
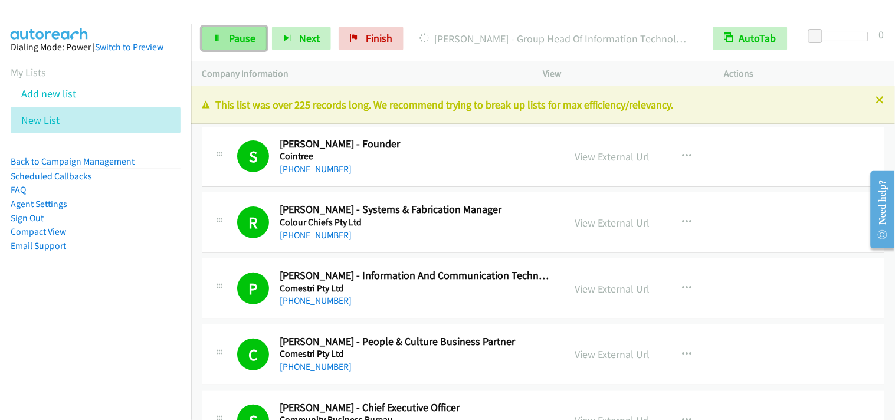
click at [247, 42] on span "Pause" at bounding box center [242, 38] width 27 height 14
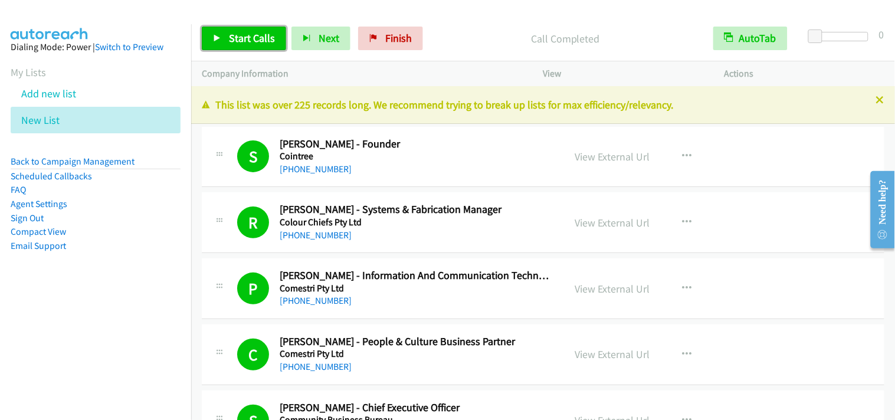
click at [256, 32] on span "Start Calls" at bounding box center [252, 38] width 46 height 14
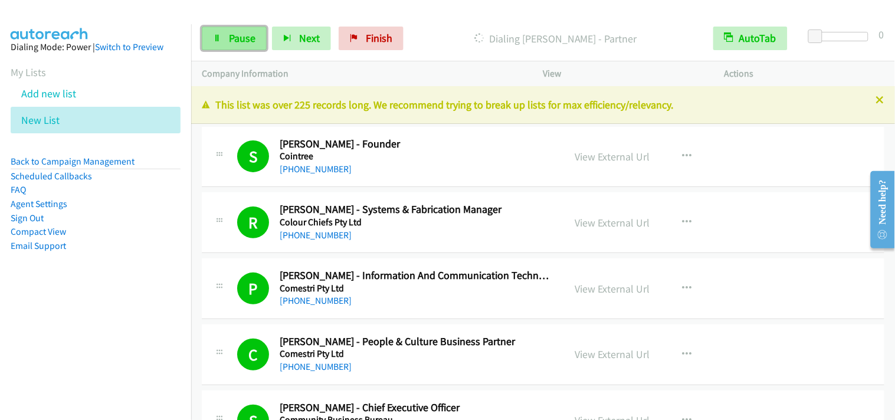
click at [246, 31] on link "Pause" at bounding box center [234, 39] width 65 height 24
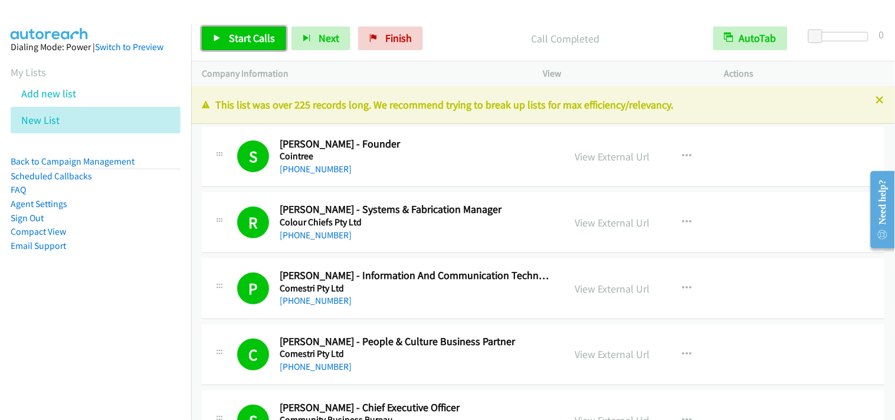
click at [229, 39] on span "Start Calls" at bounding box center [252, 38] width 46 height 14
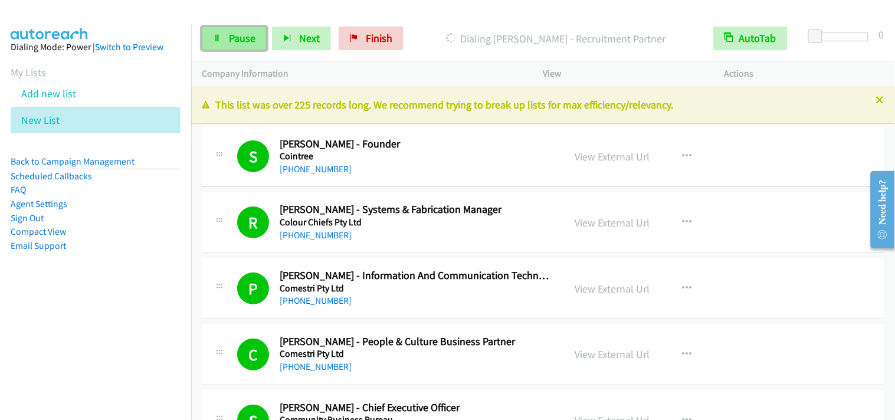
click at [222, 38] on link "Pause" at bounding box center [234, 39] width 65 height 24
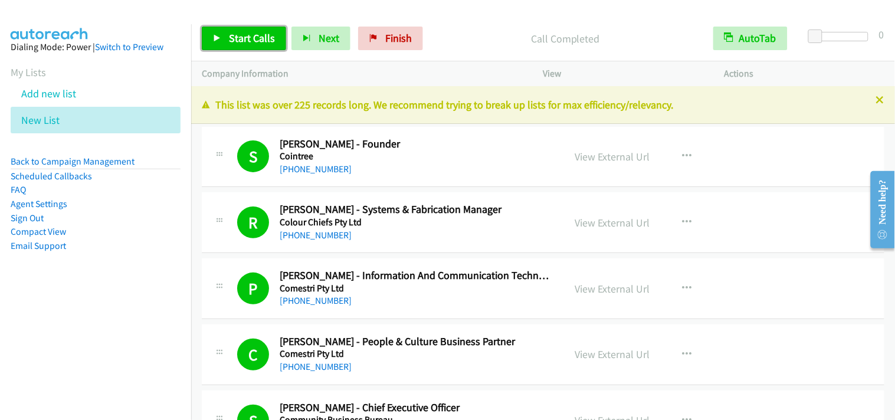
click at [233, 27] on link "Start Calls" at bounding box center [244, 39] width 84 height 24
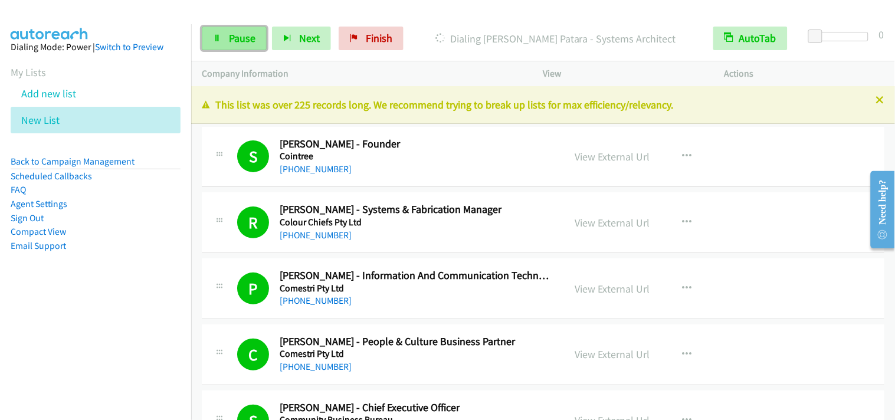
click at [241, 39] on span "Pause" at bounding box center [242, 38] width 27 height 14
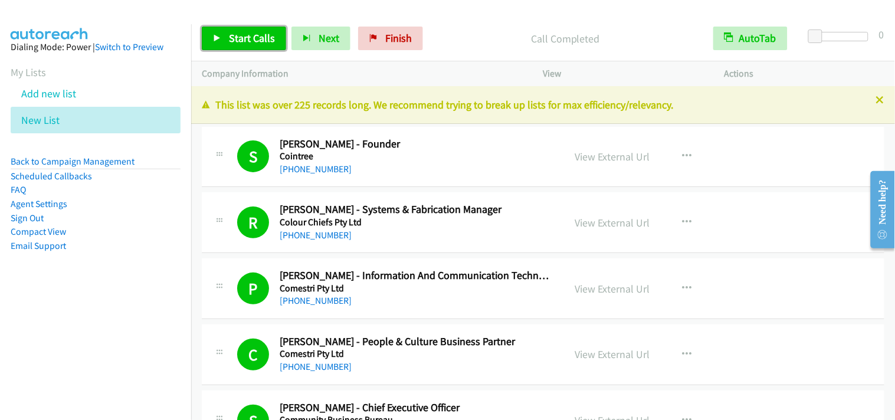
click at [278, 30] on link "Start Calls" at bounding box center [244, 39] width 84 height 24
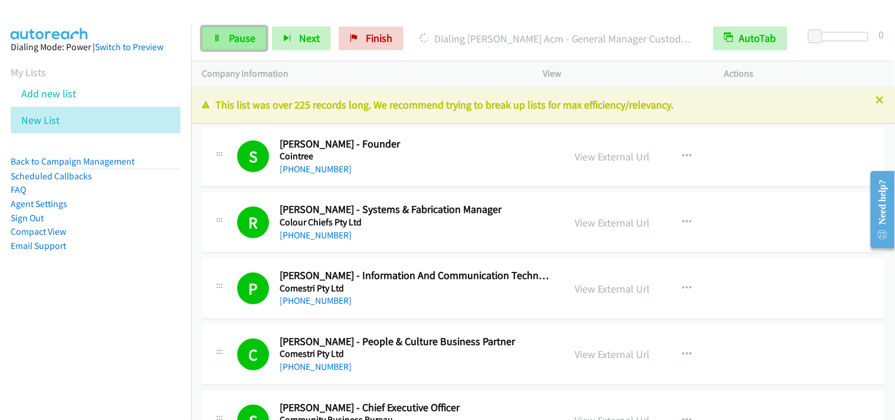
click at [229, 42] on span "Pause" at bounding box center [242, 38] width 27 height 14
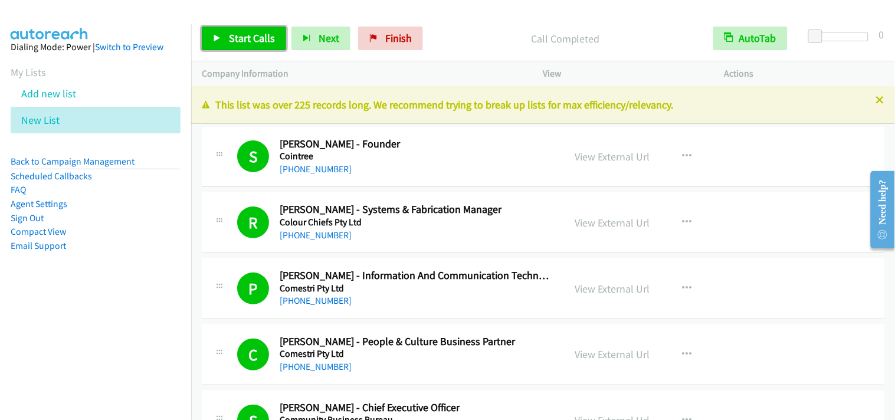
click at [237, 38] on span "Start Calls" at bounding box center [252, 38] width 46 height 14
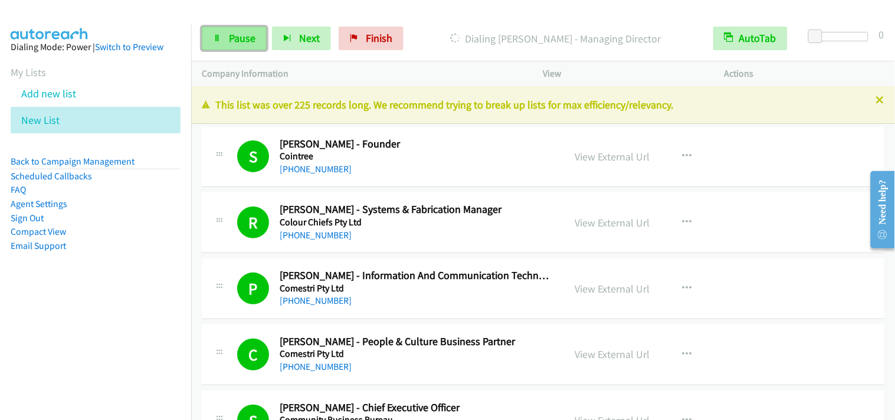
click at [221, 41] on icon at bounding box center [217, 39] width 8 height 8
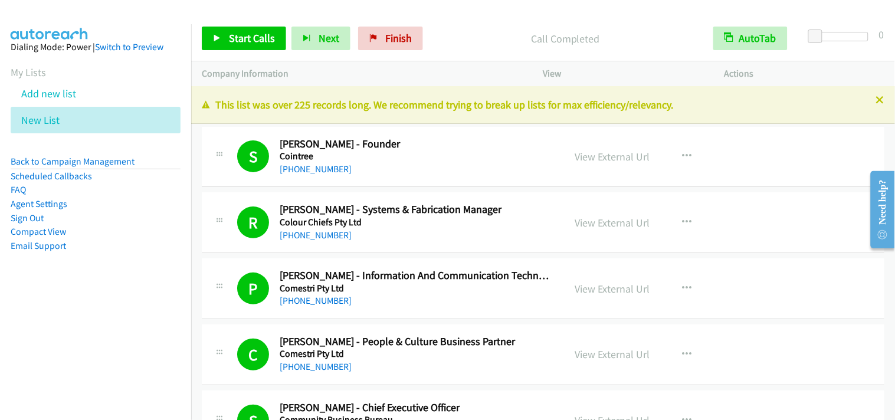
scroll to position [197, 0]
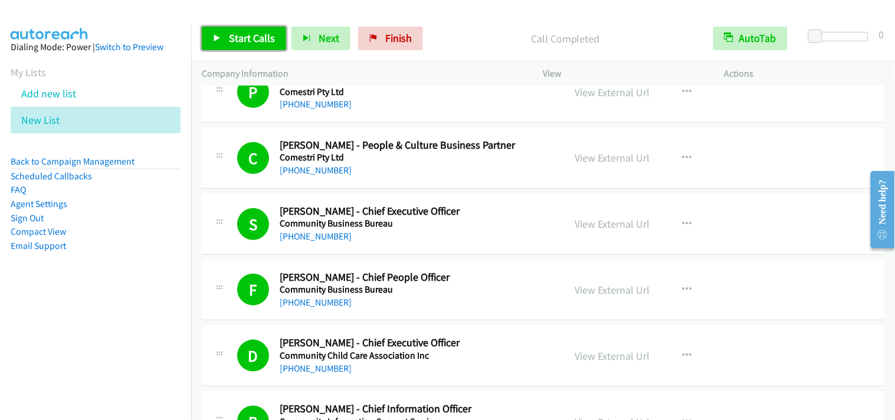
click at [269, 32] on span "Start Calls" at bounding box center [252, 38] width 46 height 14
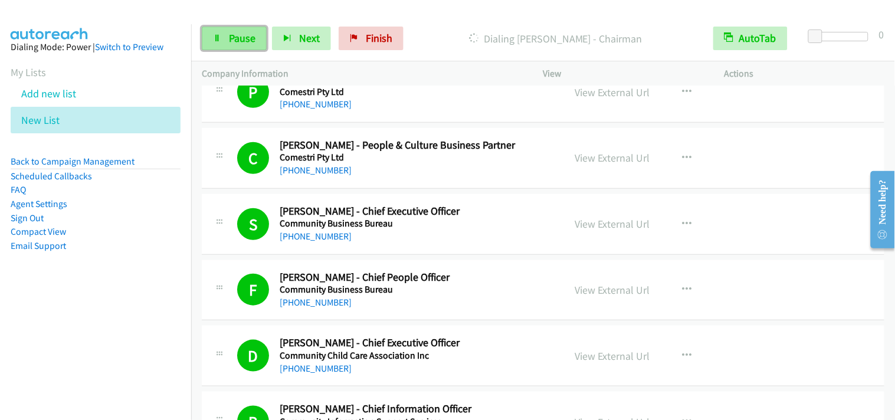
click at [245, 35] on span "Pause" at bounding box center [242, 38] width 27 height 14
